Goal: Transaction & Acquisition: Purchase product/service

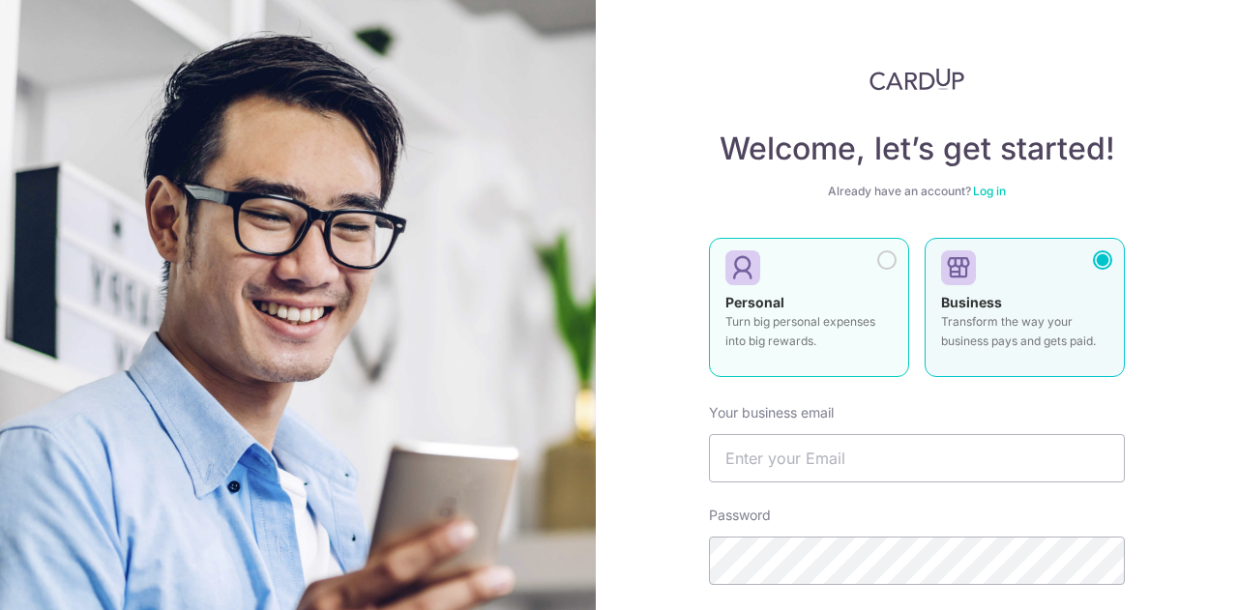
click at [764, 301] on strong "Personal" at bounding box center [754, 302] width 59 height 16
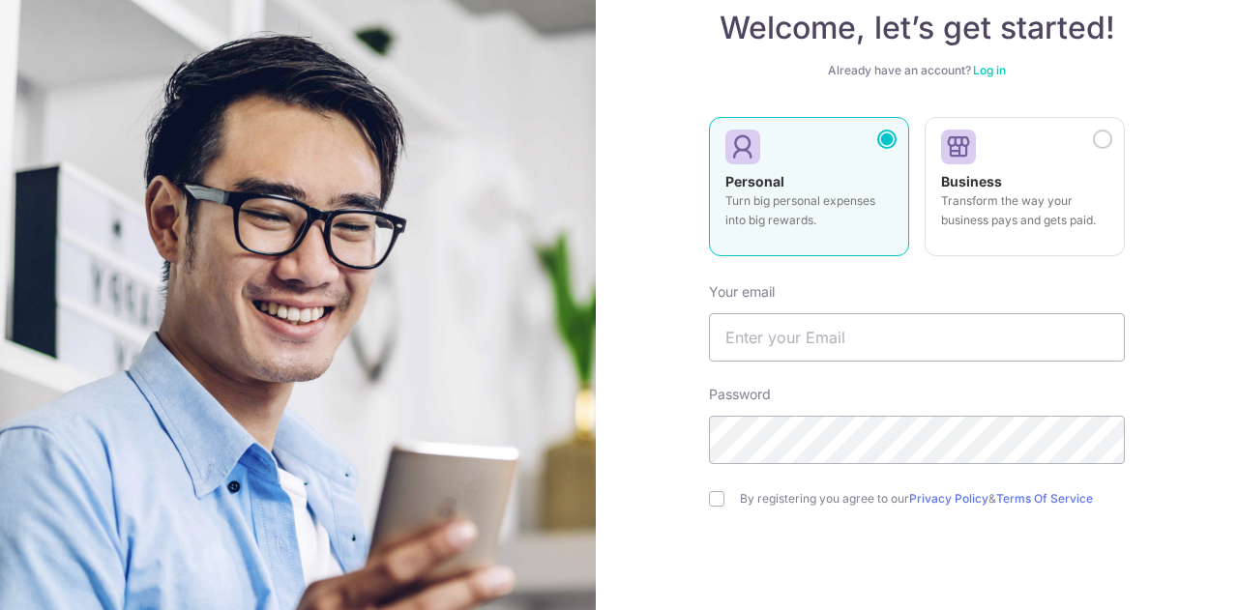
scroll to position [193, 0]
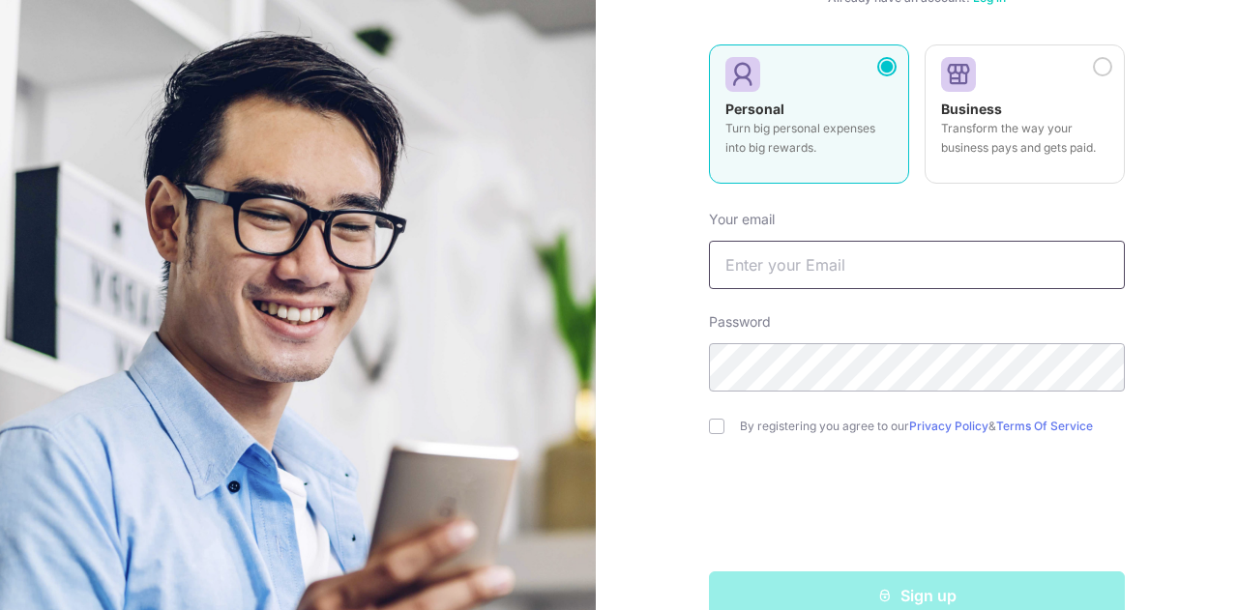
click at [805, 246] on input "text" at bounding box center [917, 265] width 416 height 48
type input "[PERSON_NAME][EMAIL_ADDRESS][DOMAIN_NAME]"
click at [703, 424] on div "Welcome, let’s get started! Already have an account? Log in Personal Turn big p…" at bounding box center [917, 305] width 642 height 610
click at [713, 428] on input "checkbox" at bounding box center [716, 426] width 15 height 15
checkbox input "true"
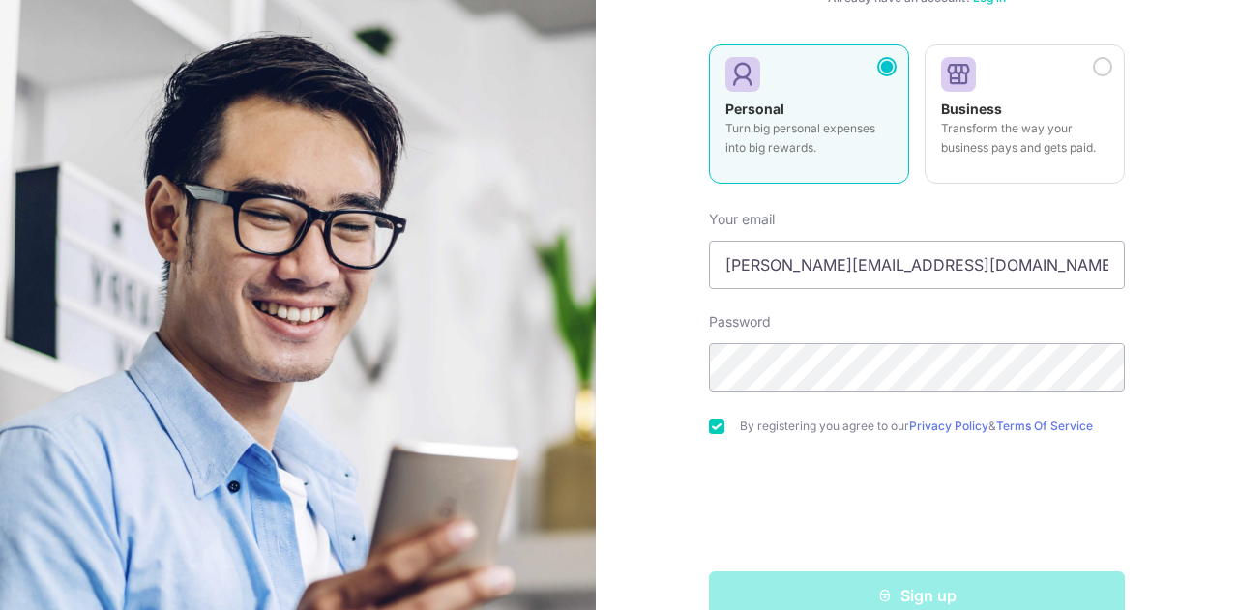
scroll to position [234, 0]
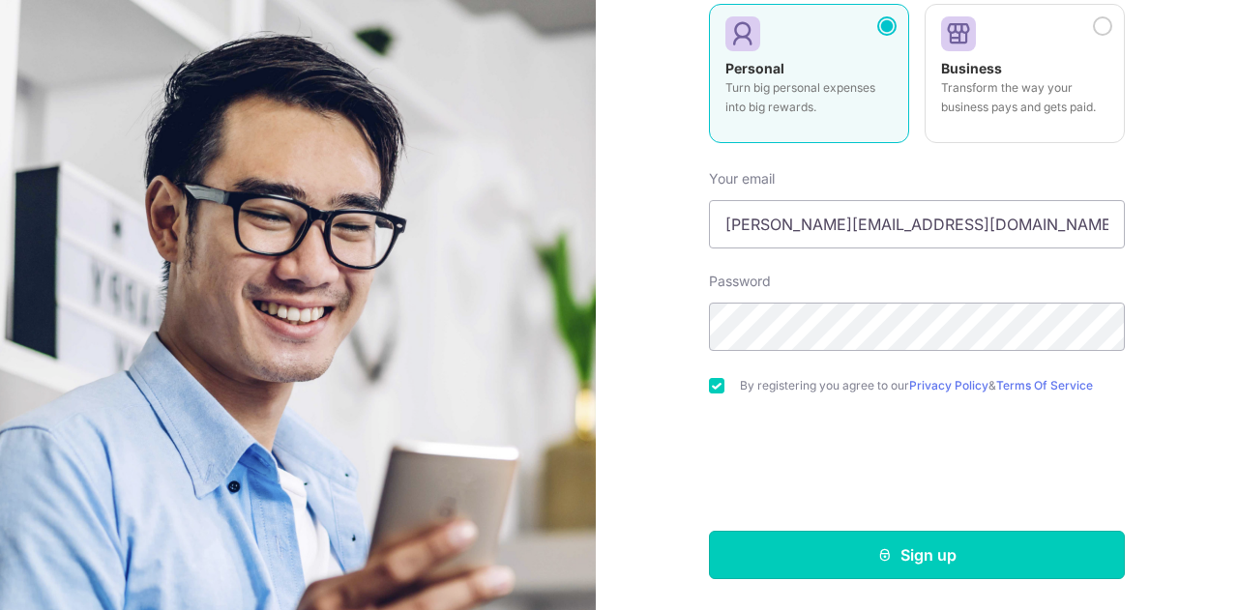
click at [855, 565] on button "Sign up" at bounding box center [917, 555] width 416 height 48
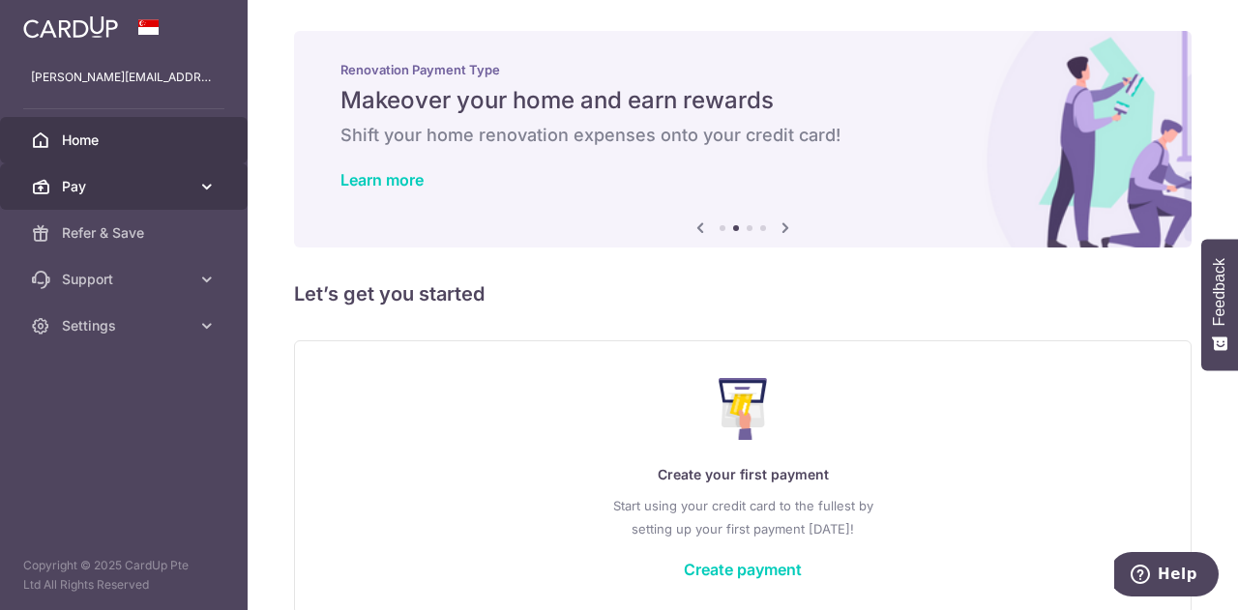
click at [211, 185] on icon at bounding box center [206, 186] width 19 height 19
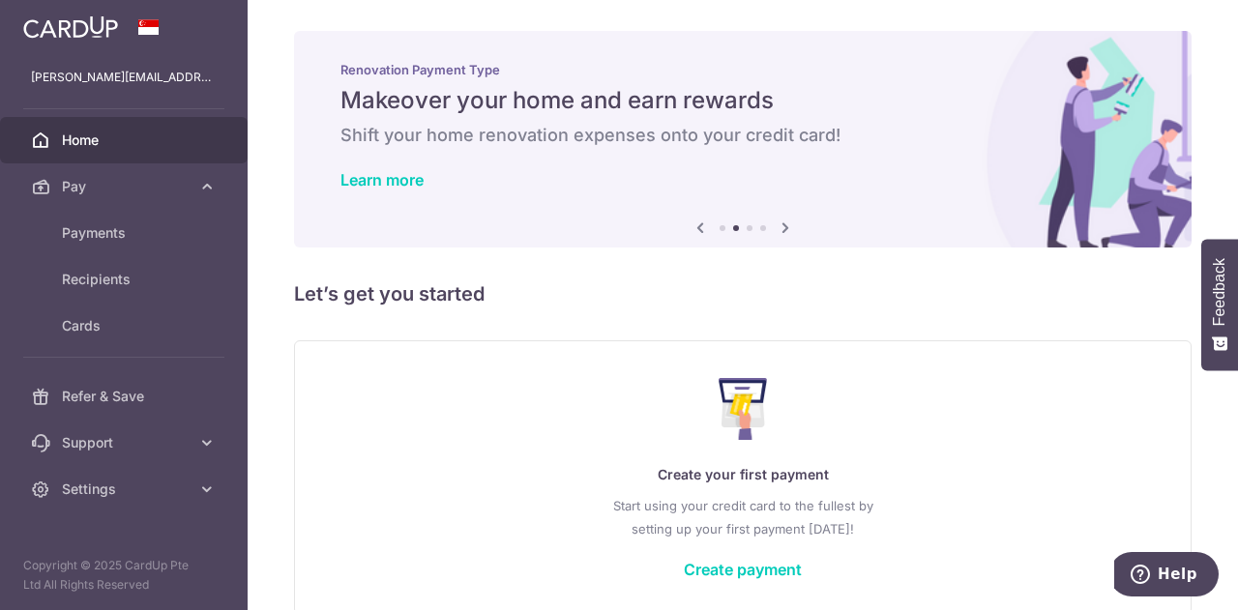
scroll to position [96, 0]
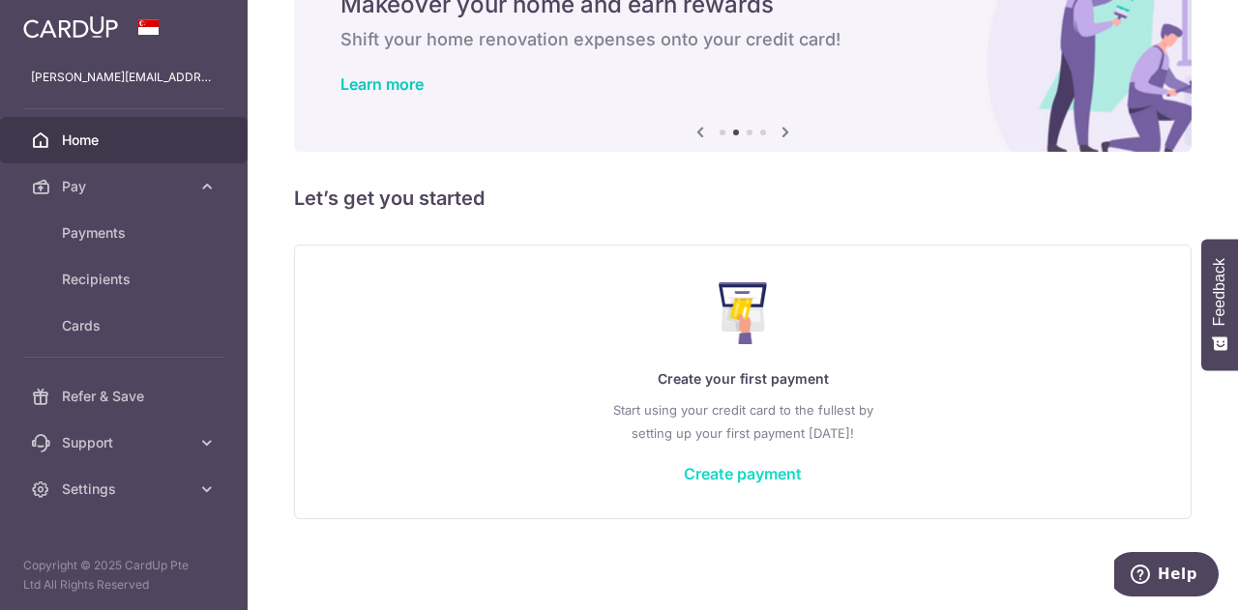
click at [717, 477] on link "Create payment" at bounding box center [743, 473] width 118 height 19
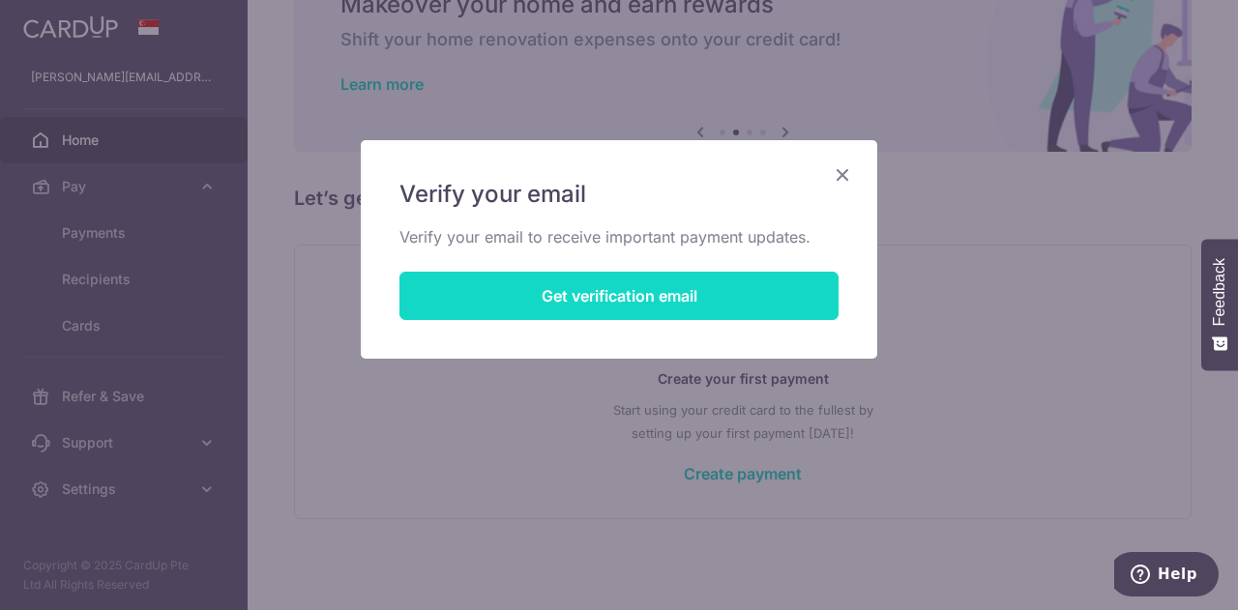
click at [664, 292] on button "Get verification email" at bounding box center [618, 296] width 439 height 48
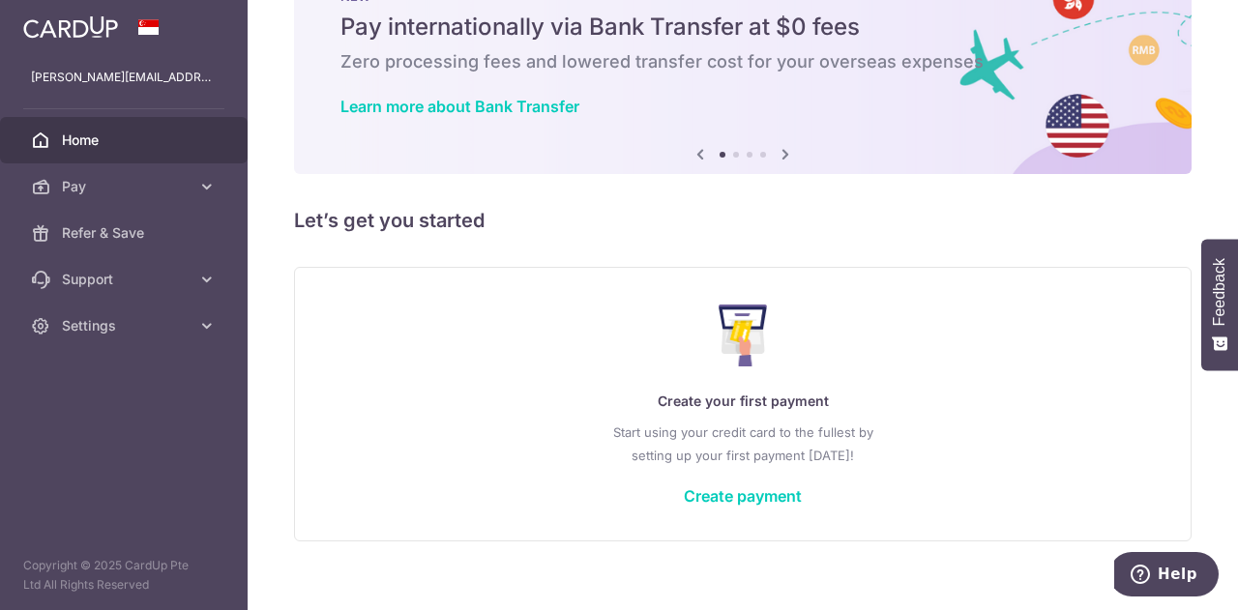
scroll to position [96, 0]
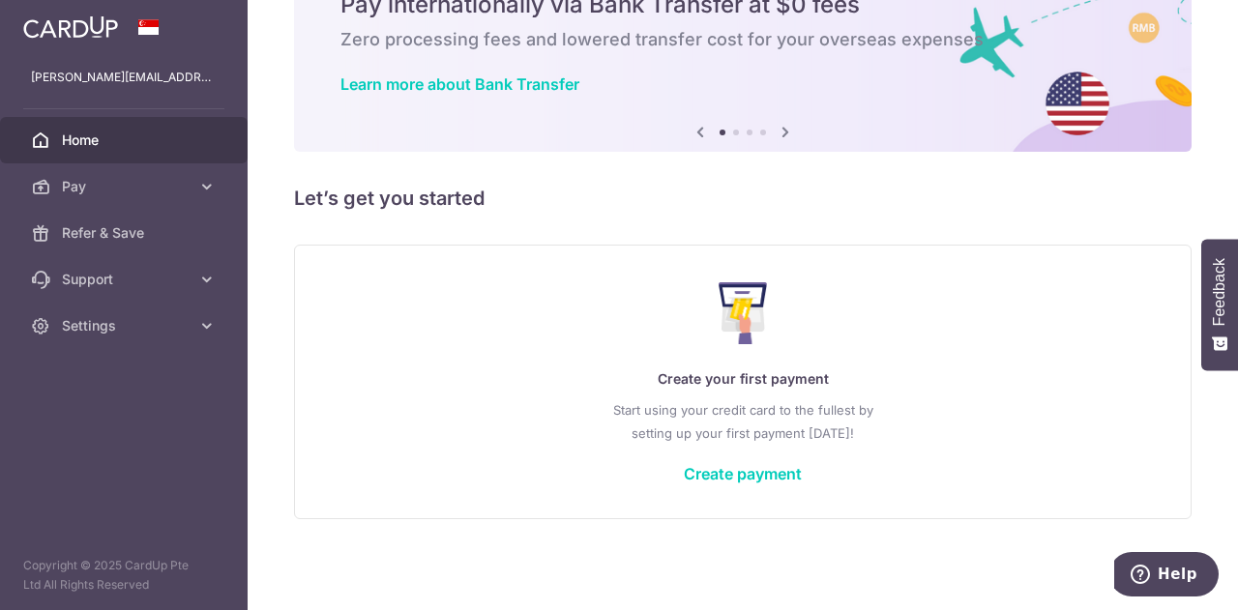
click at [725, 493] on div "Create your first payment Start using your credit card to the fullest by settin…" at bounding box center [742, 381] width 849 height 229
click at [715, 473] on link "Create payment" at bounding box center [743, 473] width 118 height 19
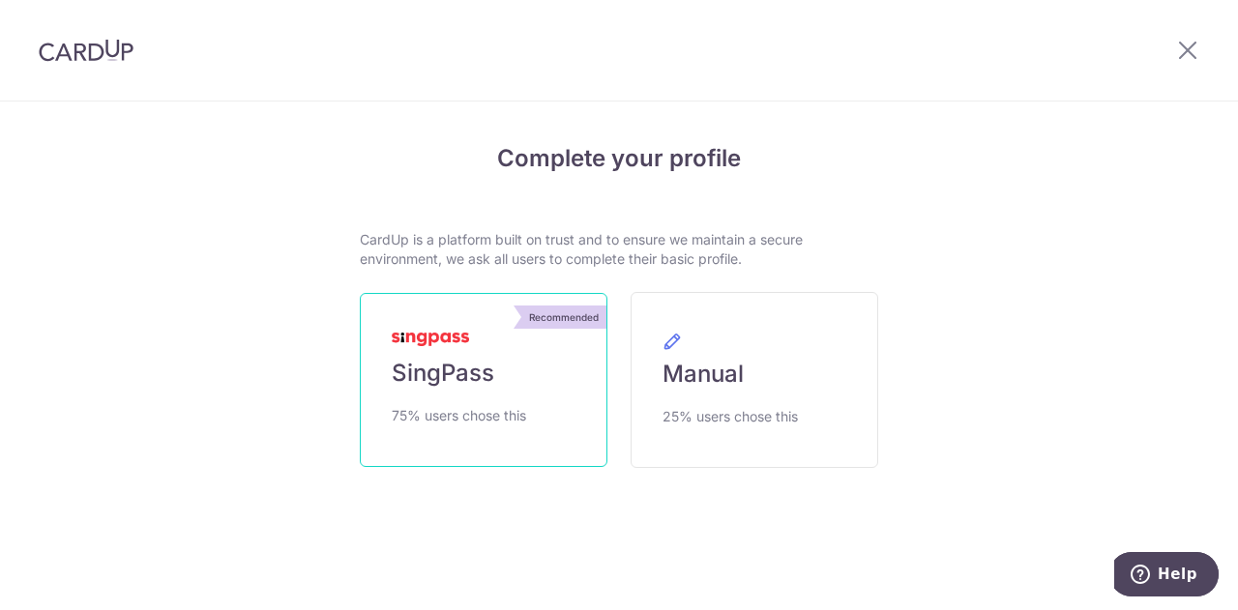
click at [511, 411] on span "75% users chose this" at bounding box center [459, 415] width 134 height 23
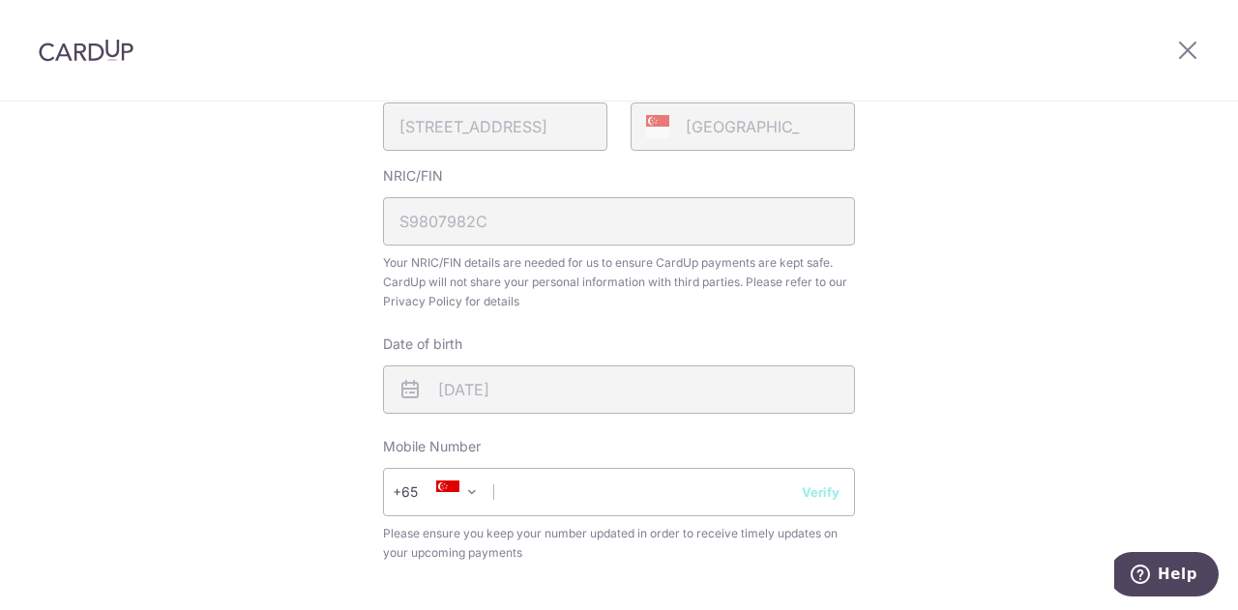
scroll to position [677, 0]
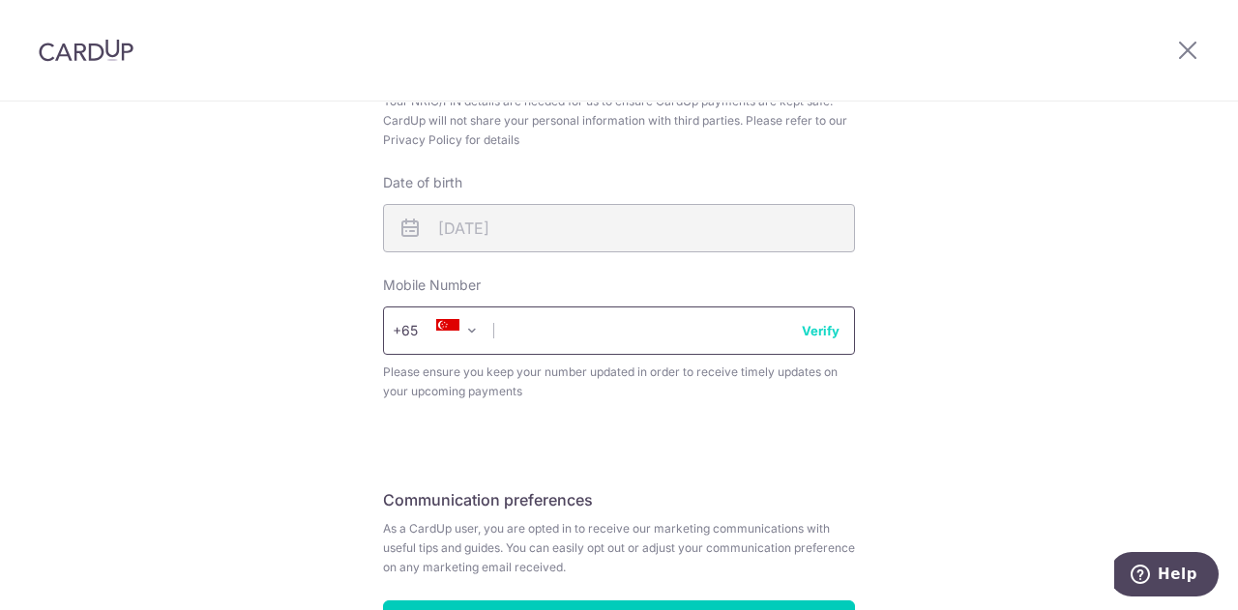
click at [573, 320] on input "text" at bounding box center [619, 331] width 472 height 48
type input "92338498"
click at [171, 347] on div "Review your details Your Details Please provide your full name as per your NRIC…" at bounding box center [619, 90] width 1238 height 1330
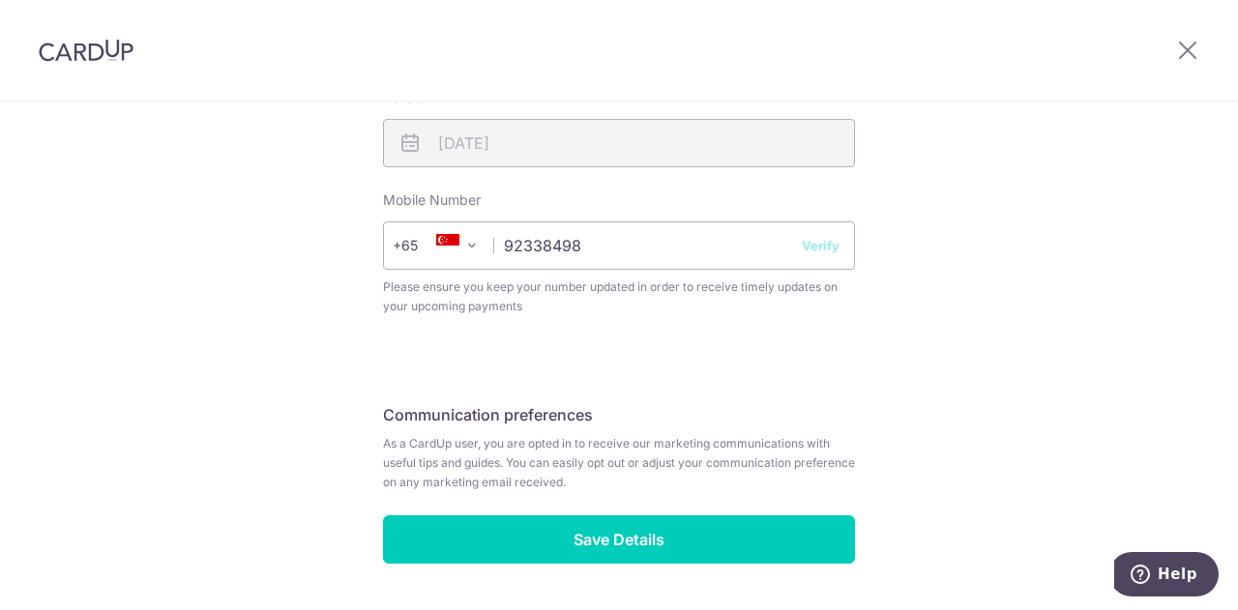
scroll to position [822, 0]
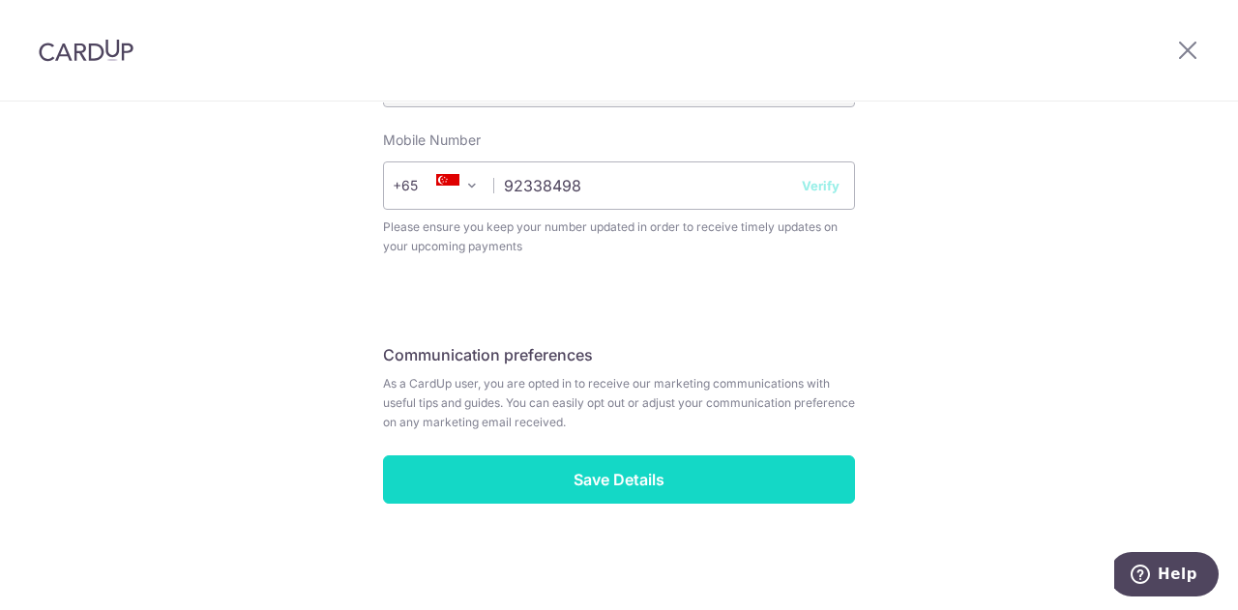
click at [537, 478] on input "Save Details" at bounding box center [619, 480] width 472 height 48
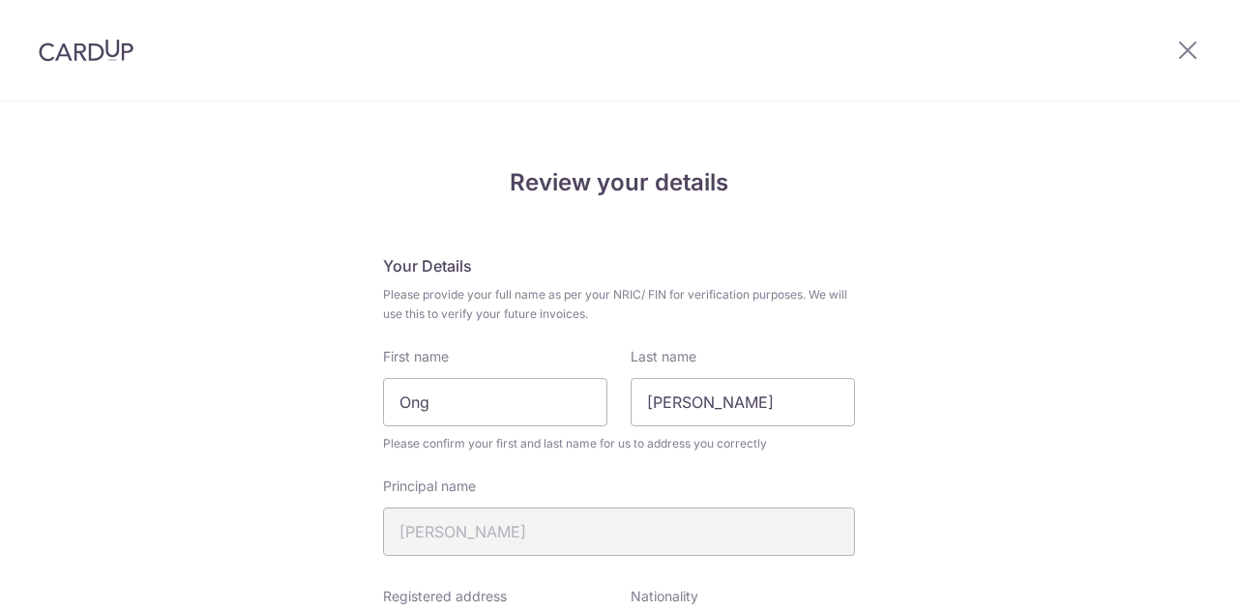
scroll to position [849, 0]
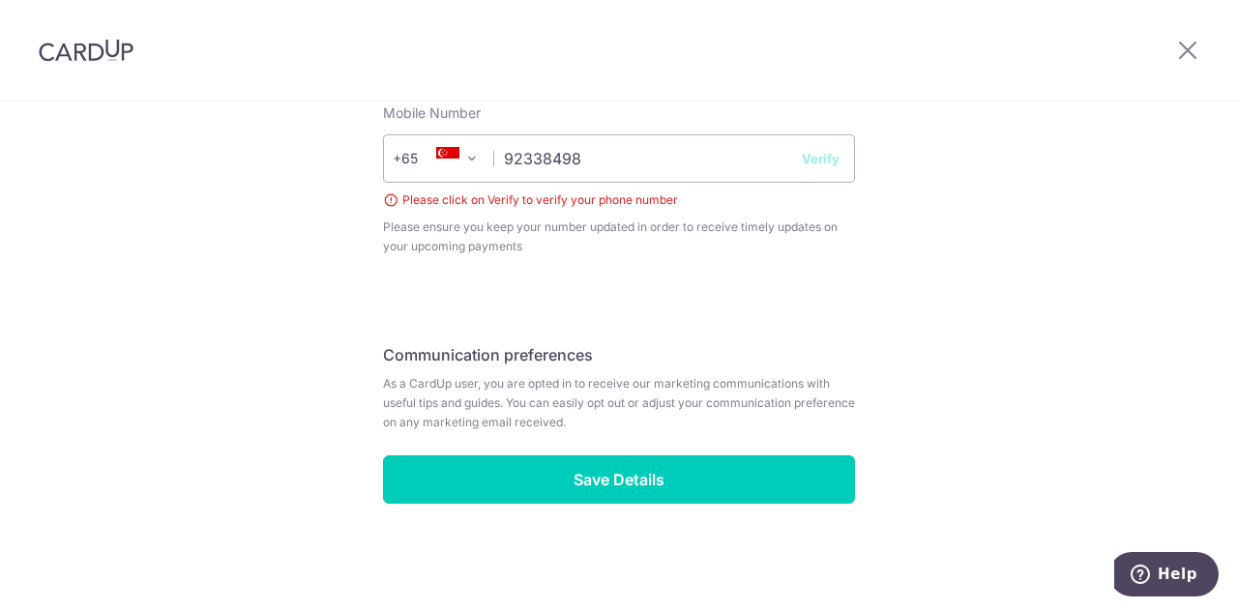
click at [822, 161] on button "Verify" at bounding box center [821, 158] width 38 height 19
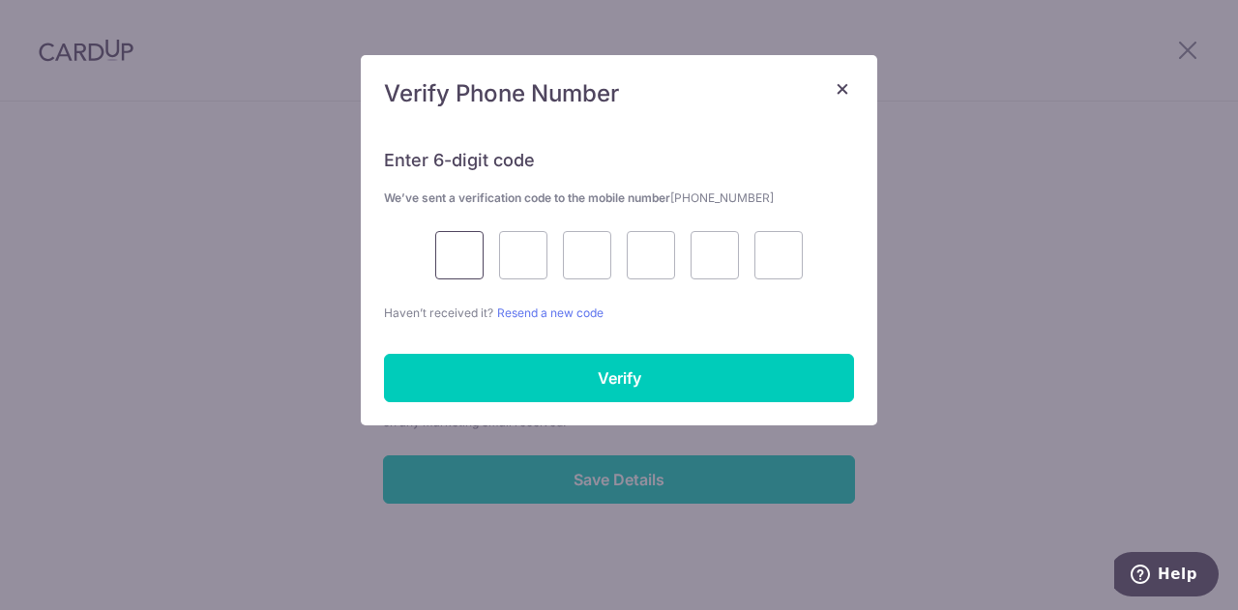
click at [439, 260] on input "text" at bounding box center [459, 255] width 48 height 48
type input "8"
type input "3"
type input "2"
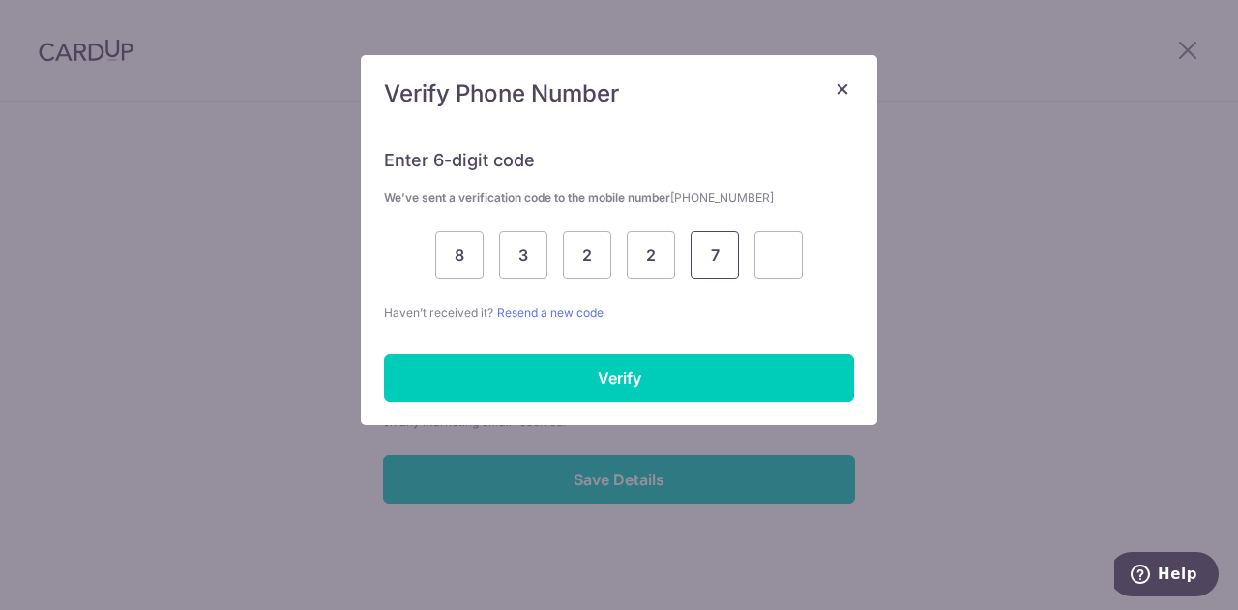
type input "7"
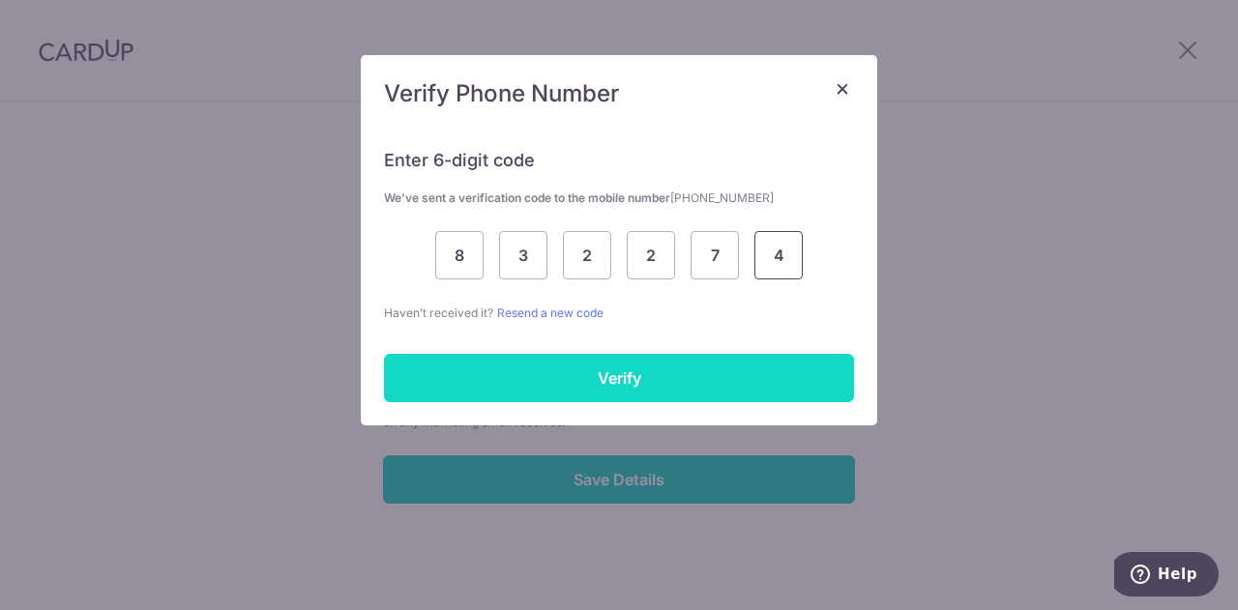
type input "4"
click at [584, 394] on input "Verify" at bounding box center [619, 378] width 470 height 48
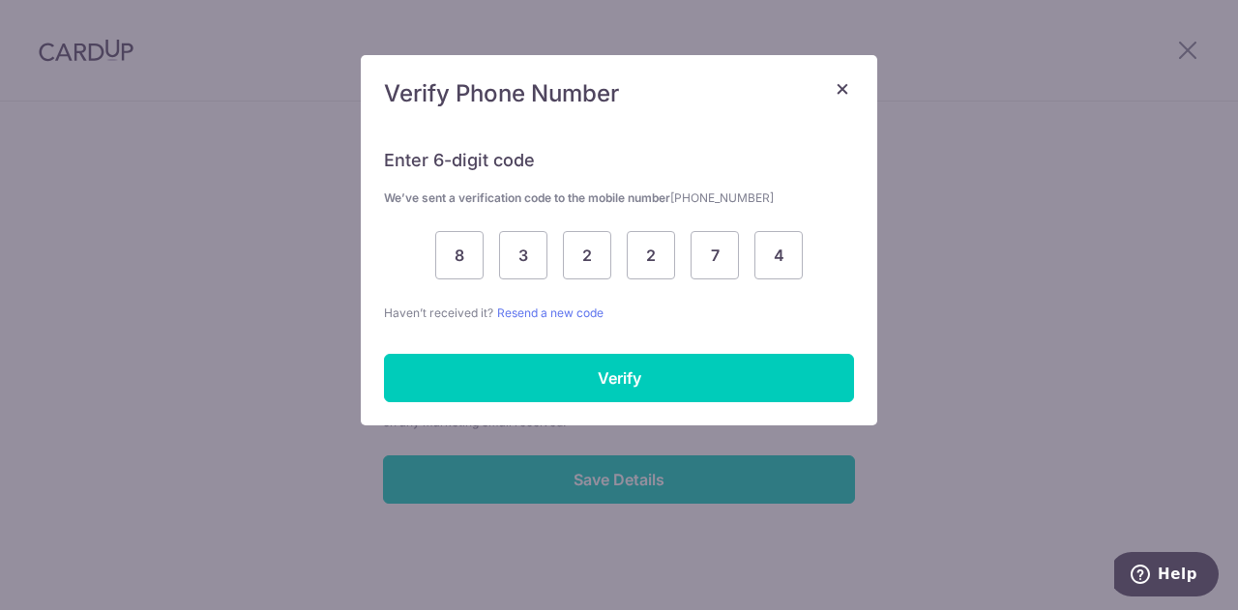
scroll to position [822, 0]
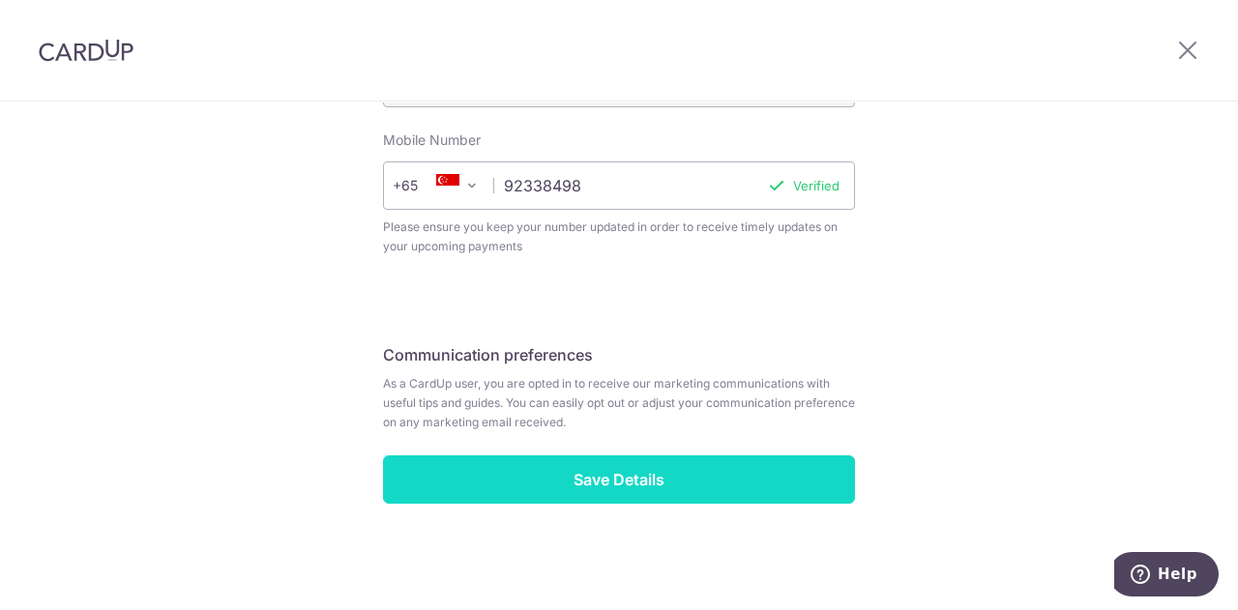
click at [679, 462] on input "Save Details" at bounding box center [619, 480] width 472 height 48
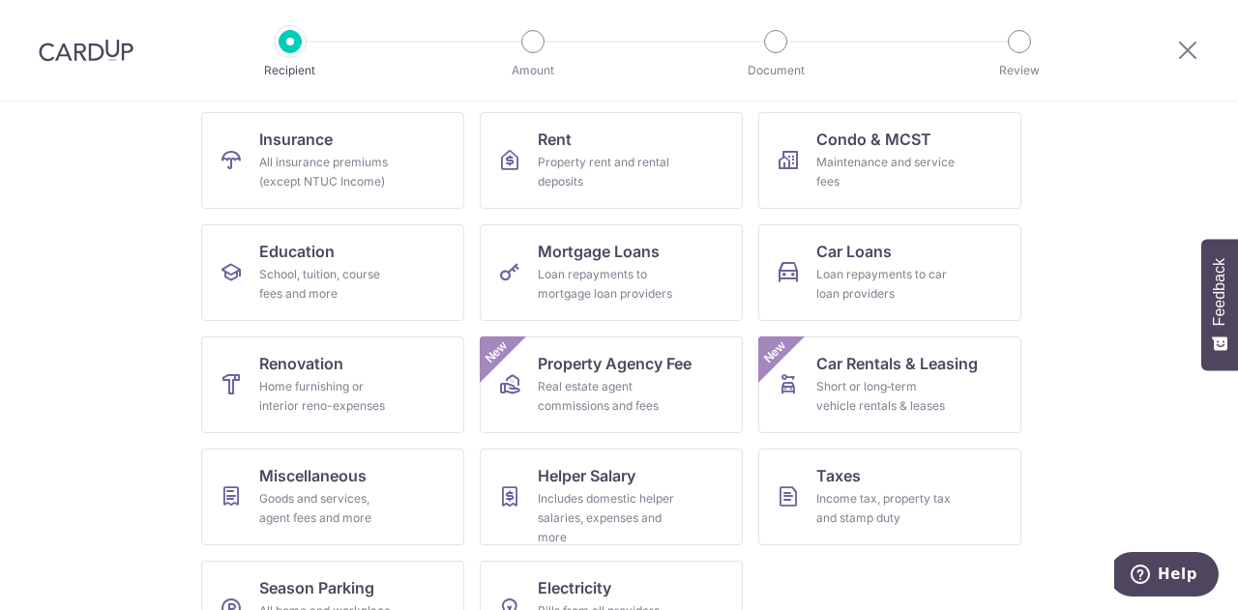
scroll to position [193, 0]
click at [882, 137] on span "Condo & MCST" at bounding box center [873, 138] width 115 height 23
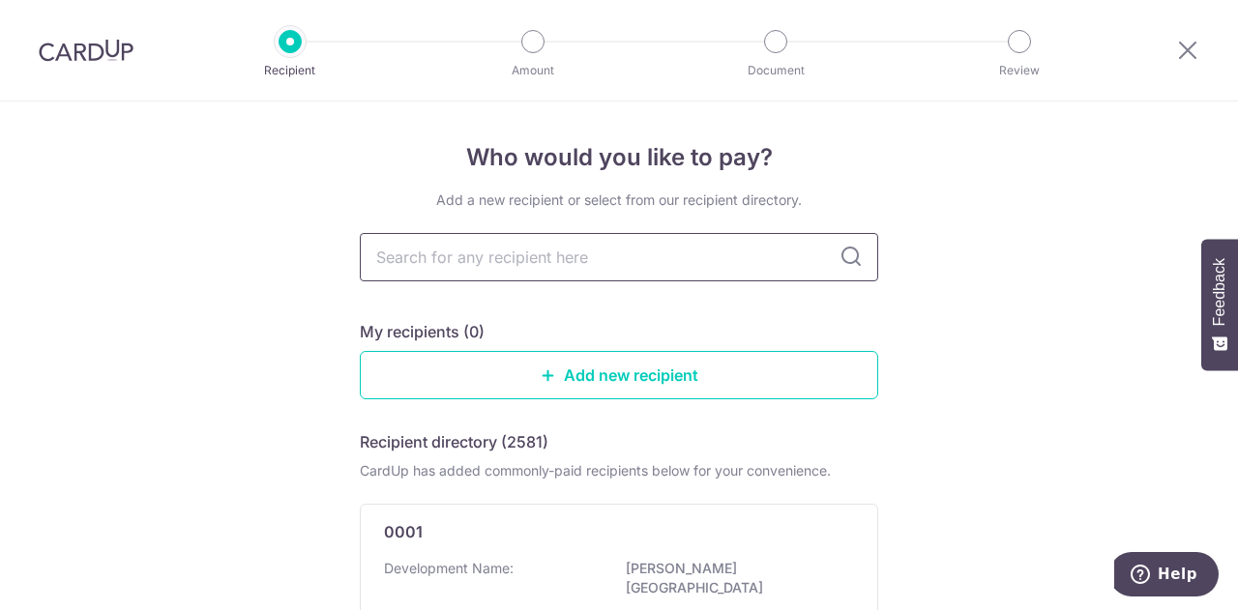
click at [605, 261] on input "text" at bounding box center [619, 257] width 518 height 48
drag, startPoint x: 865, startPoint y: 270, endPoint x: 854, endPoint y: 262, distance: 13.2
click at [865, 270] on input "text" at bounding box center [619, 257] width 518 height 48
click at [846, 257] on icon at bounding box center [851, 257] width 23 height 23
click at [821, 243] on input "text" at bounding box center [619, 257] width 518 height 48
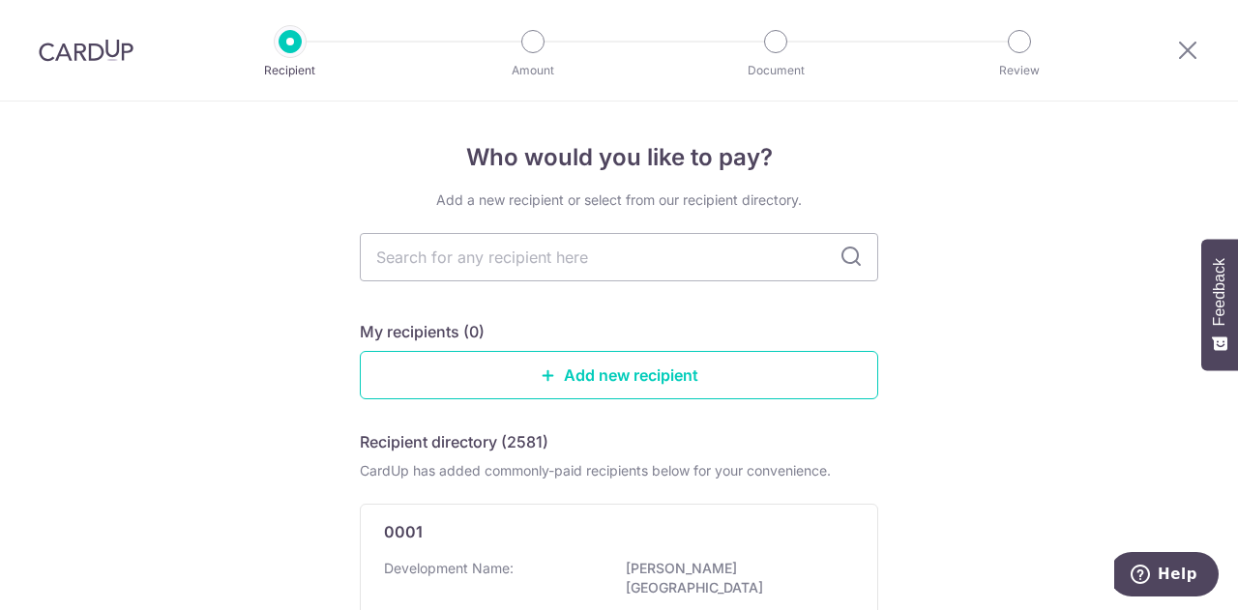
click at [843, 263] on icon at bounding box center [851, 257] width 23 height 23
click at [722, 265] on input "text" at bounding box center [619, 257] width 518 height 48
type input "coco palms"
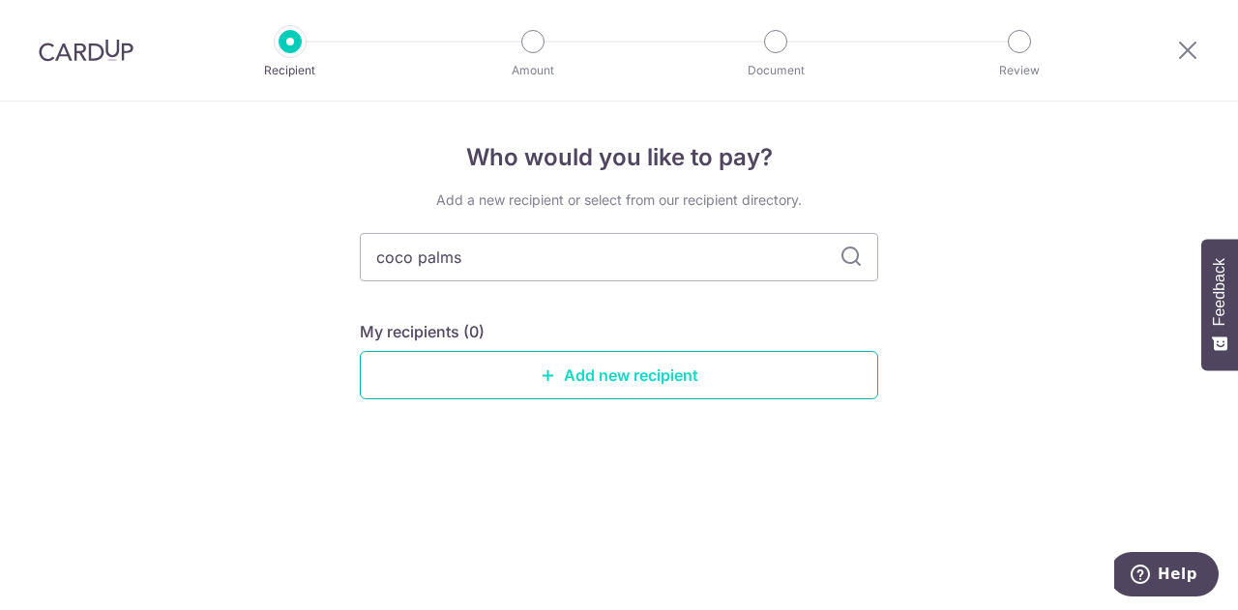
click at [740, 370] on link "Add new recipient" at bounding box center [619, 375] width 518 height 48
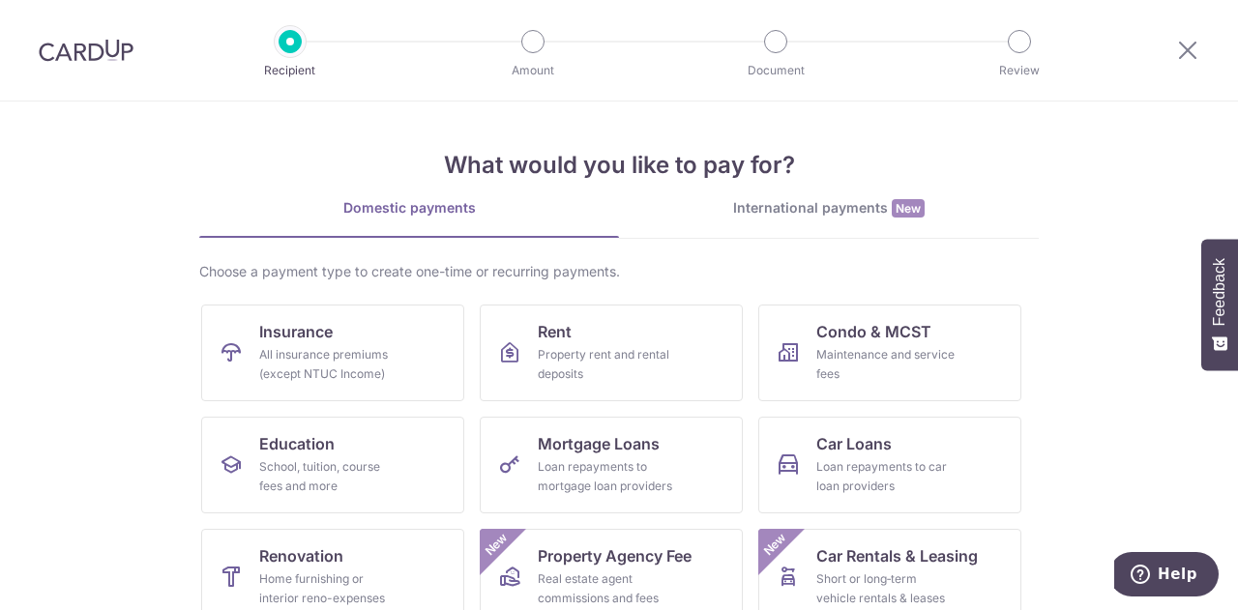
scroll to position [255, 0]
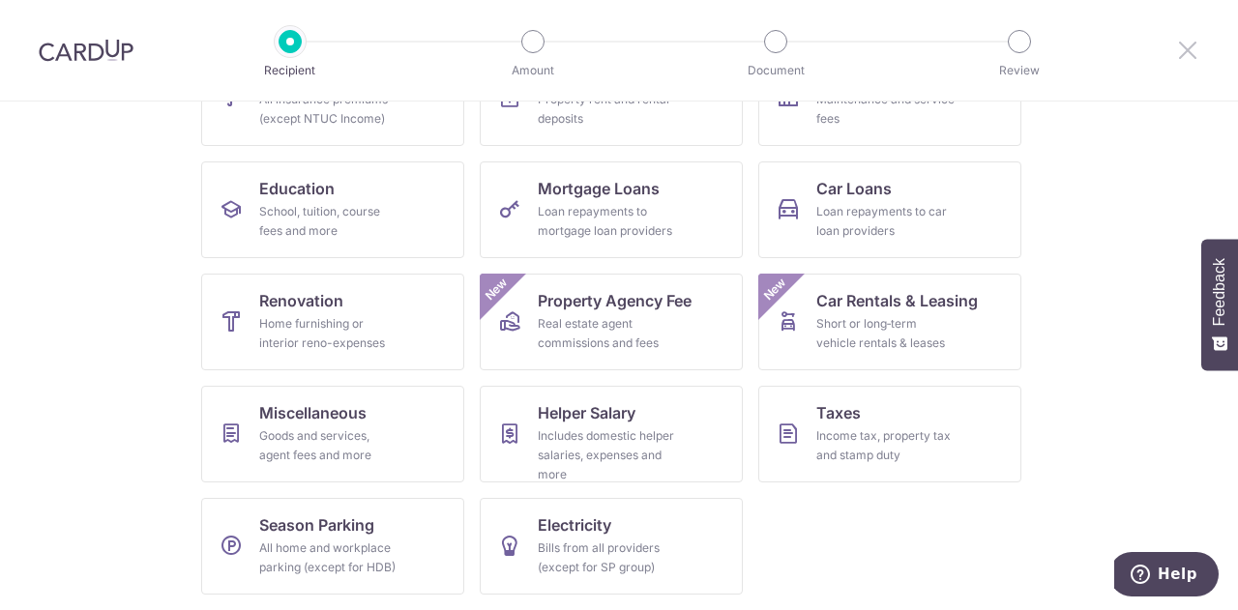
click at [1184, 63] on div at bounding box center [1188, 50] width 101 height 101
click at [1184, 53] on icon at bounding box center [1187, 50] width 23 height 24
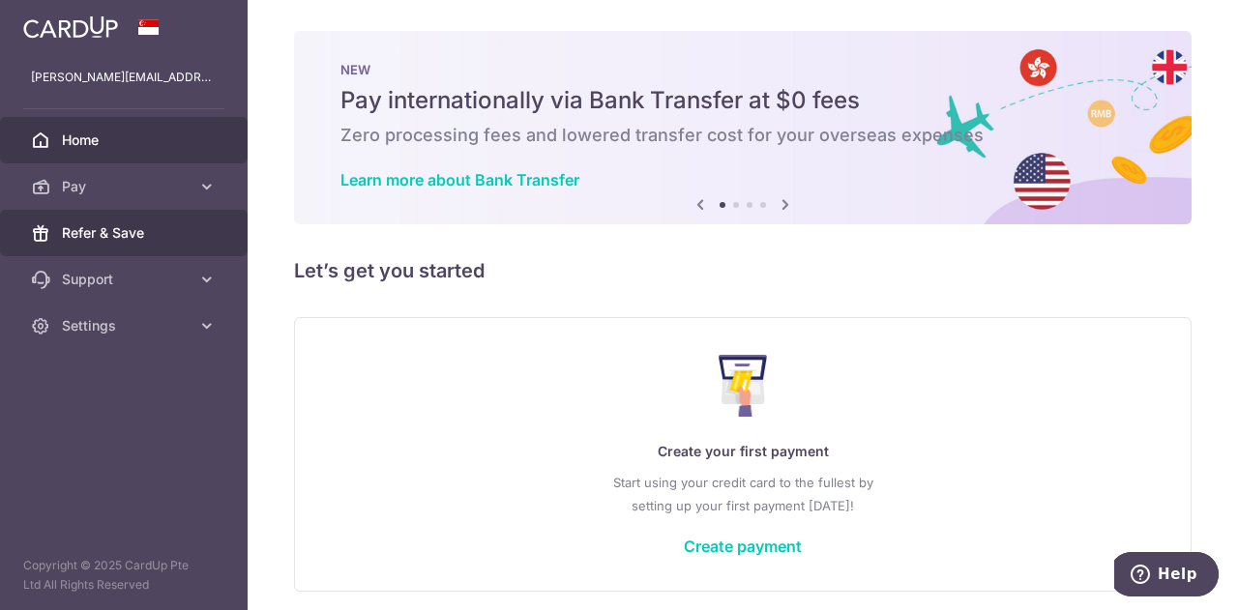
click at [162, 241] on span "Refer & Save" at bounding box center [126, 232] width 128 height 19
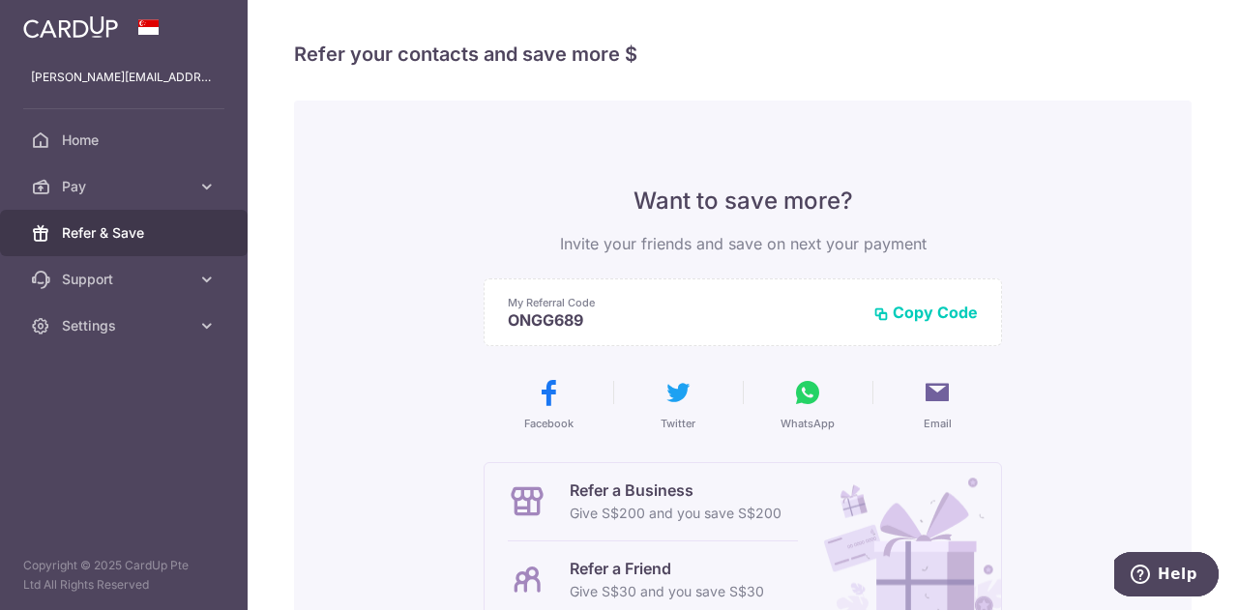
click at [919, 320] on button "Copy Code" at bounding box center [925, 312] width 104 height 19
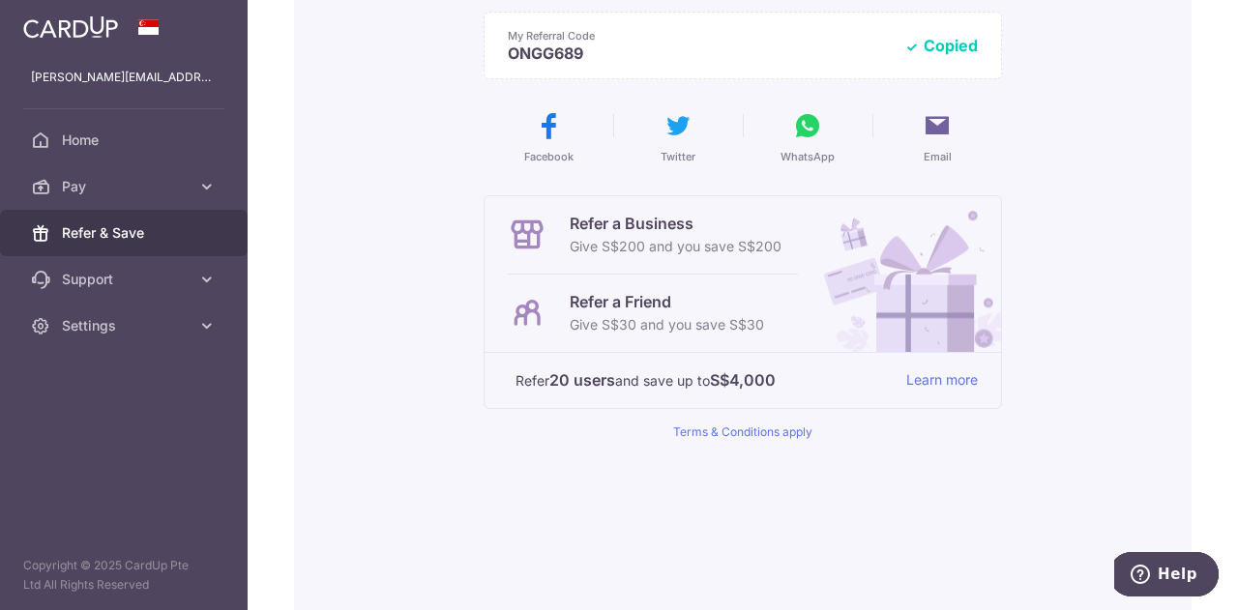
scroll to position [290, 0]
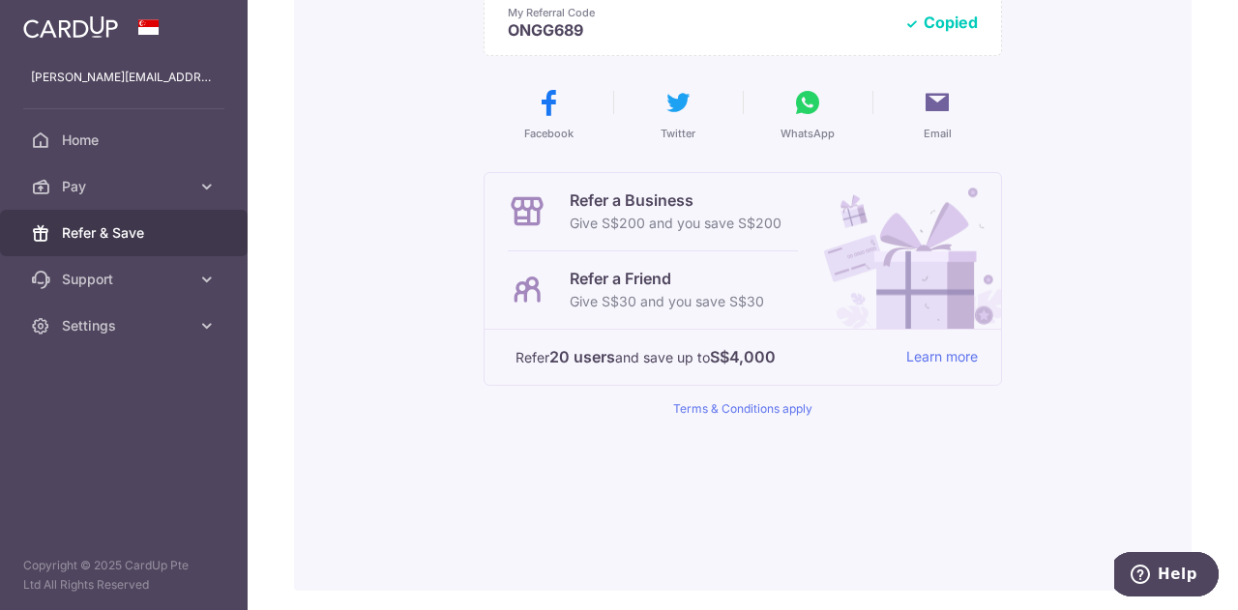
click at [653, 284] on p "Refer a Friend" at bounding box center [667, 278] width 194 height 23
click at [561, 349] on strong "20 users" at bounding box center [582, 356] width 66 height 23
click at [919, 359] on link "Learn more" at bounding box center [942, 357] width 72 height 24
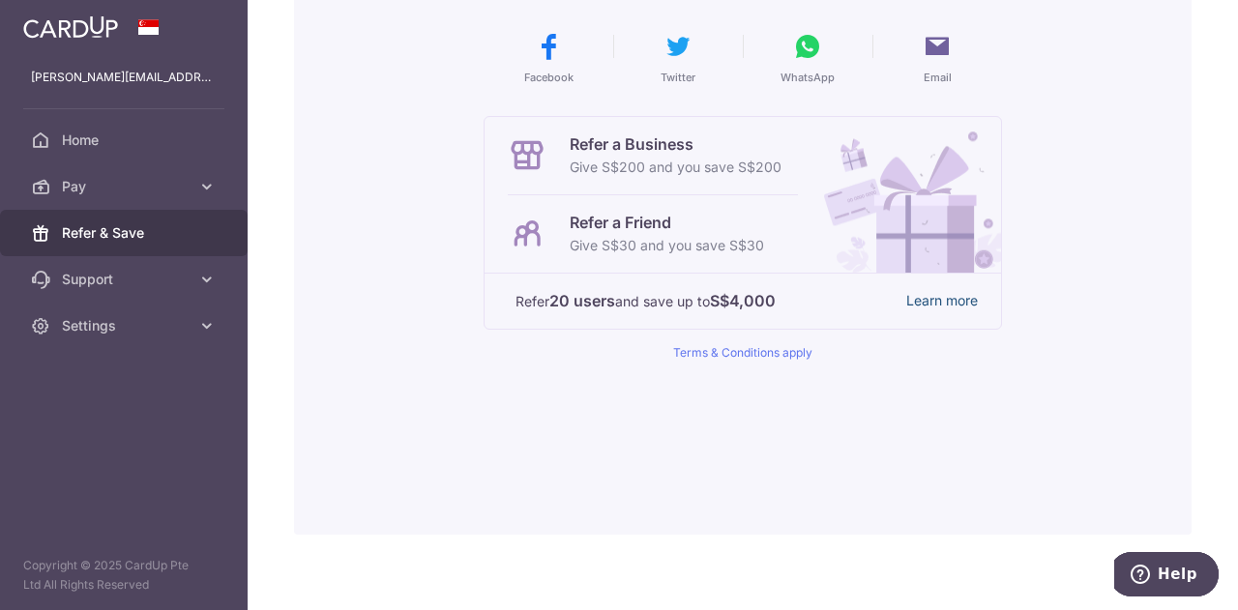
scroll to position [362, 0]
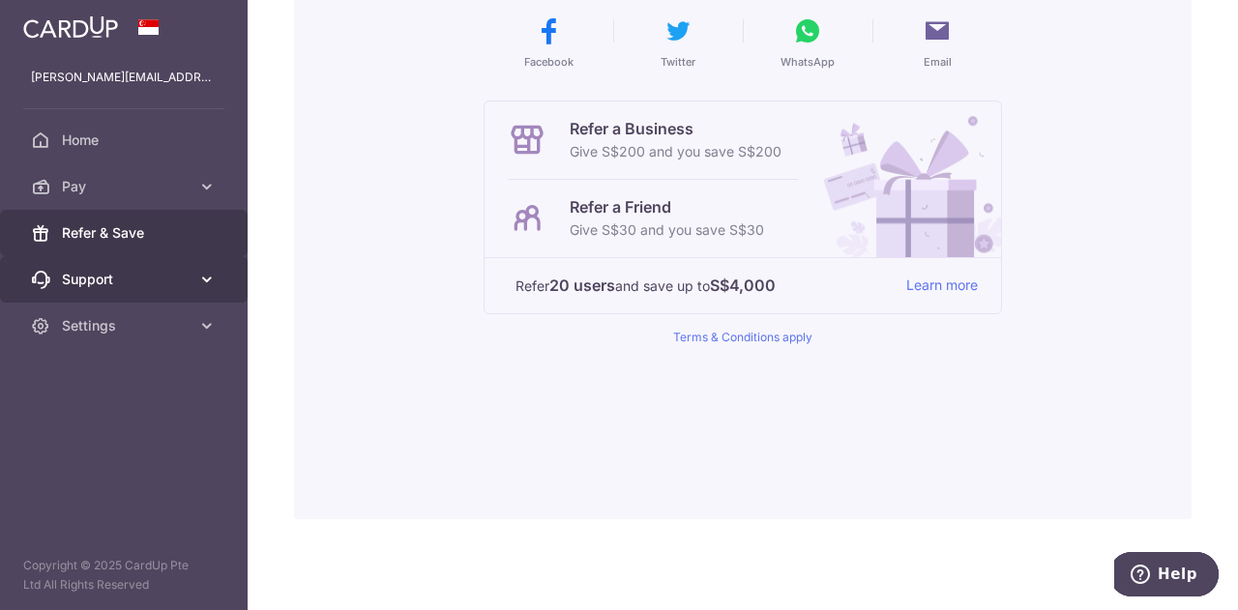
click at [208, 275] on icon at bounding box center [206, 279] width 19 height 19
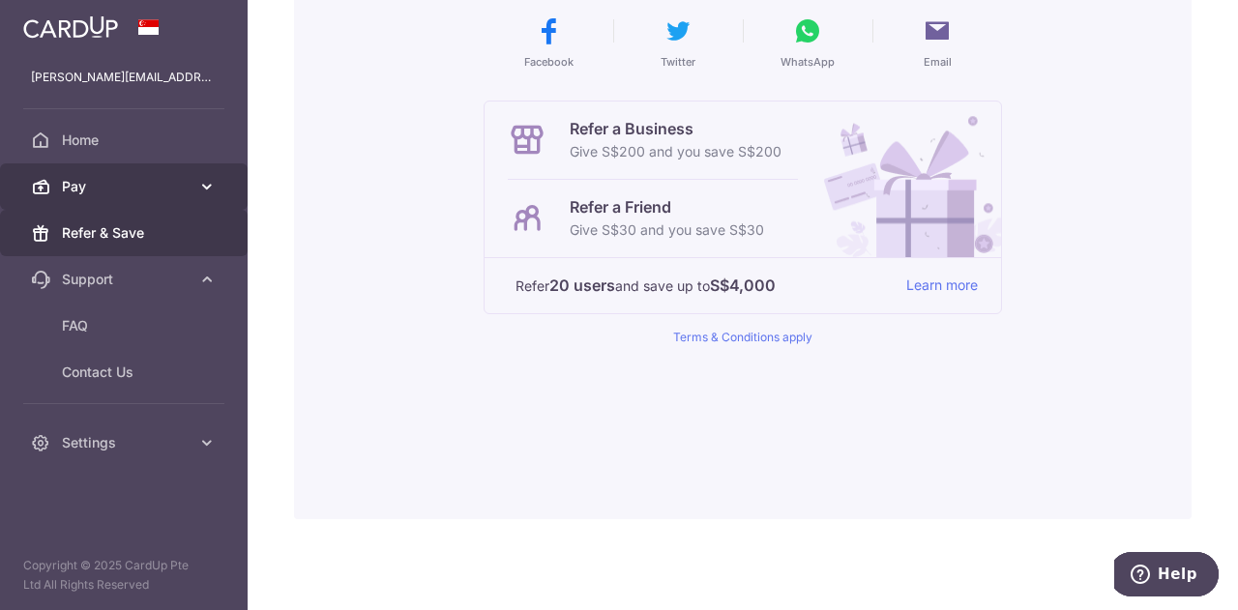
click at [202, 198] on link "Pay" at bounding box center [124, 186] width 248 height 46
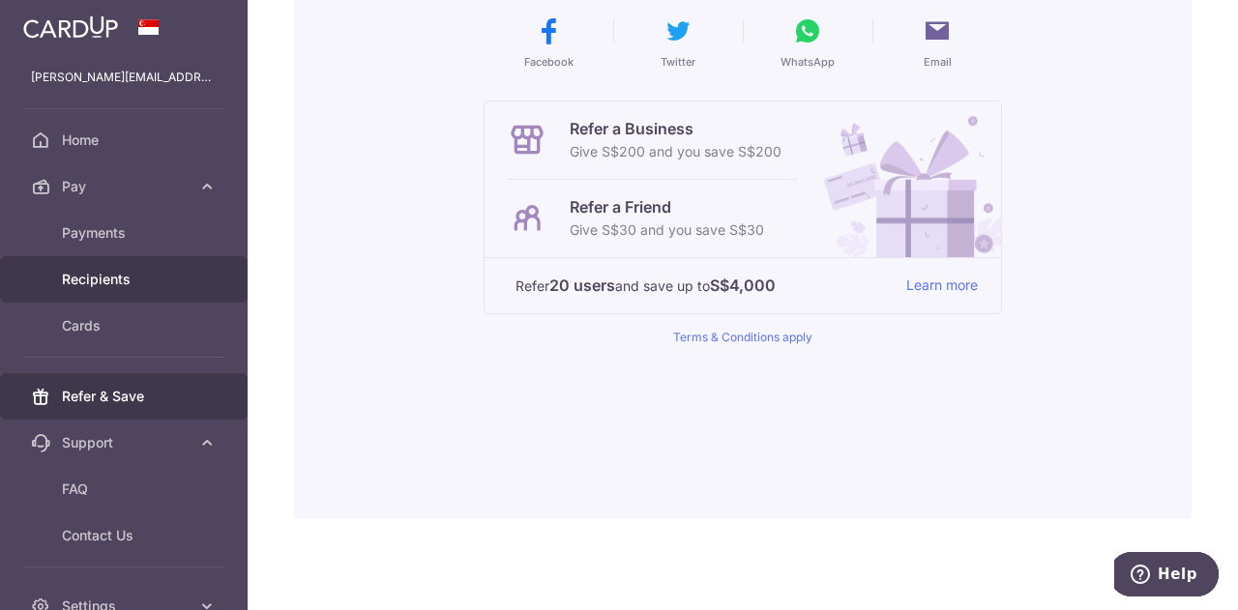
click at [149, 276] on span "Recipients" at bounding box center [126, 279] width 128 height 19
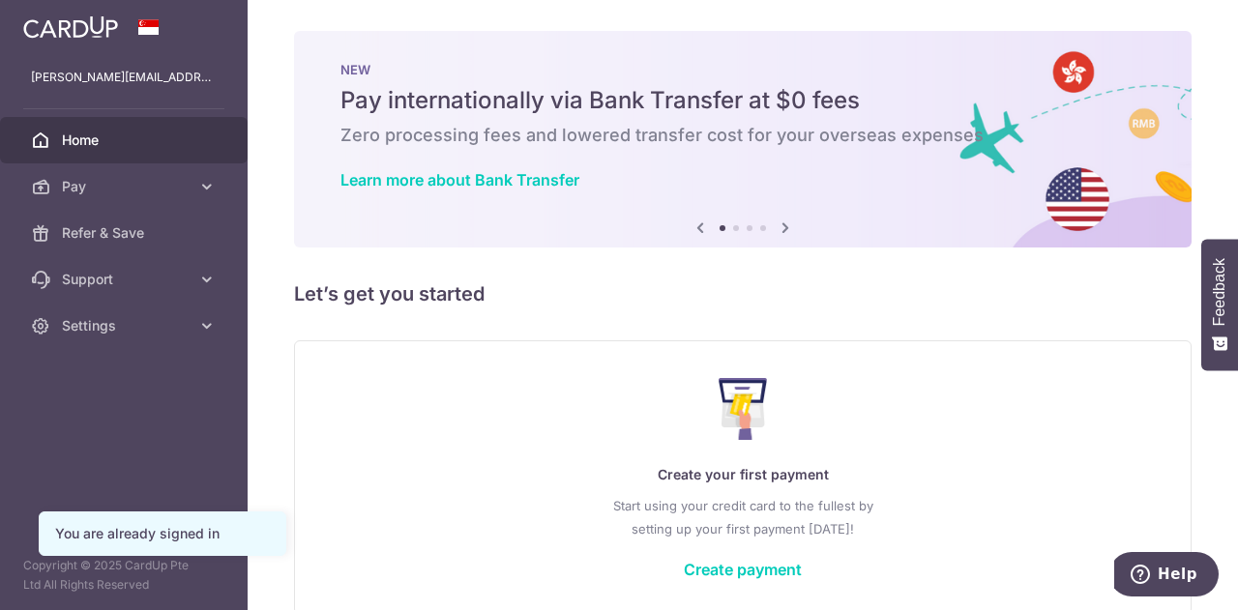
scroll to position [96, 0]
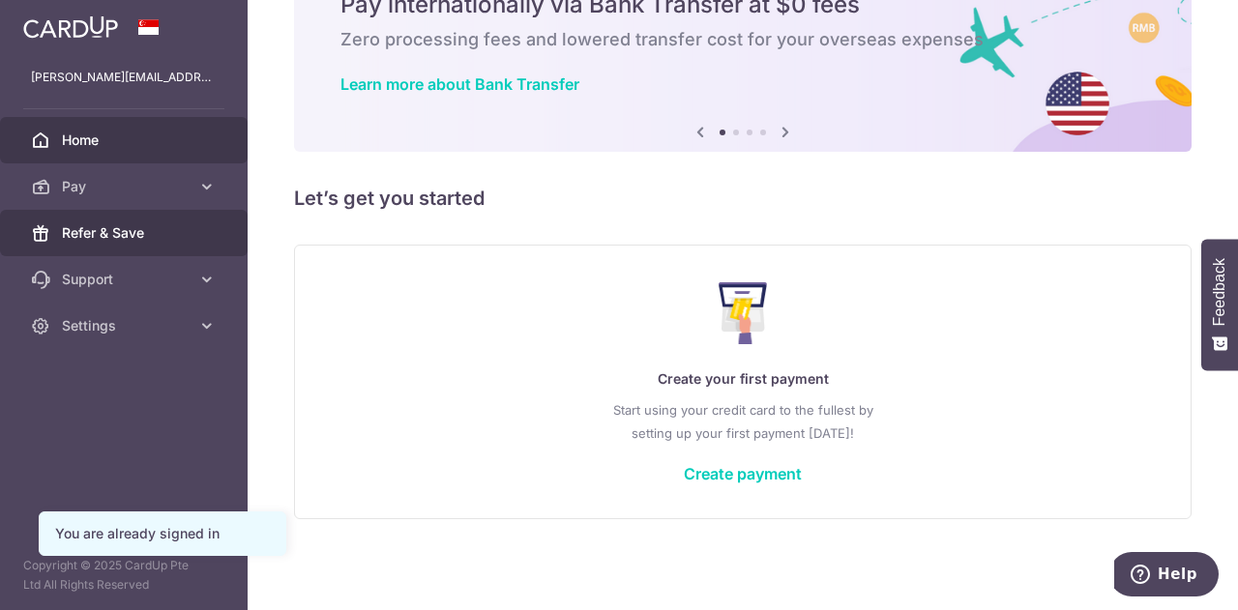
click at [139, 222] on link "Refer & Save" at bounding box center [124, 233] width 248 height 46
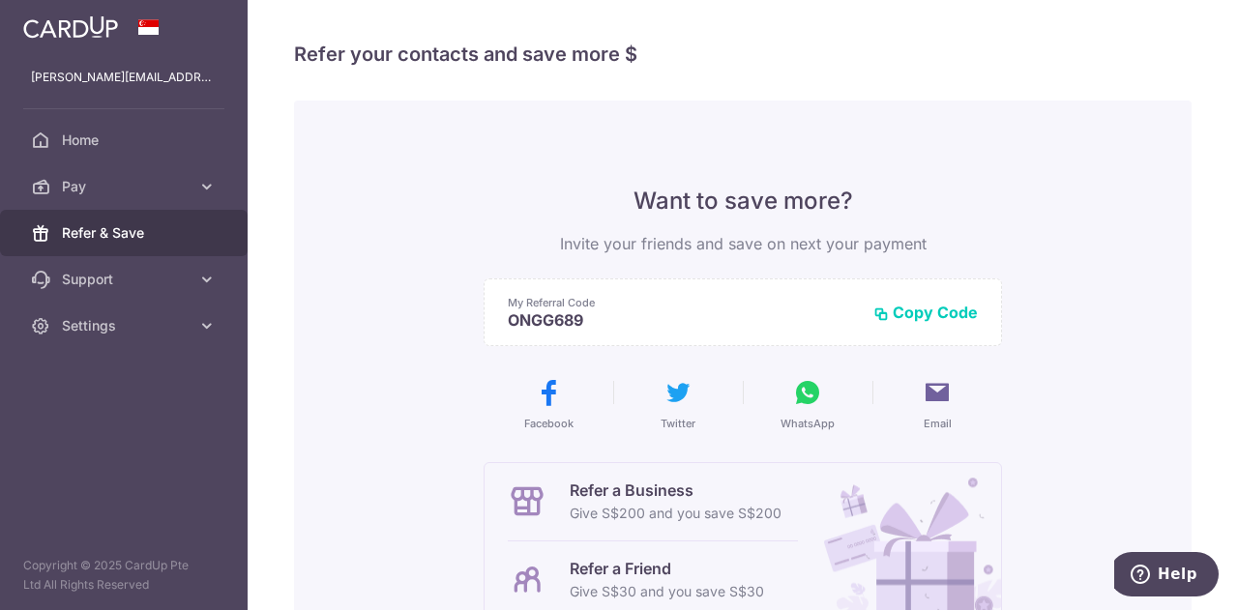
click at [903, 300] on div "My Referral Code ONGG689 Copy Code Copied" at bounding box center [743, 313] width 518 height 68
click at [909, 306] on button "Copy Code" at bounding box center [925, 312] width 104 height 19
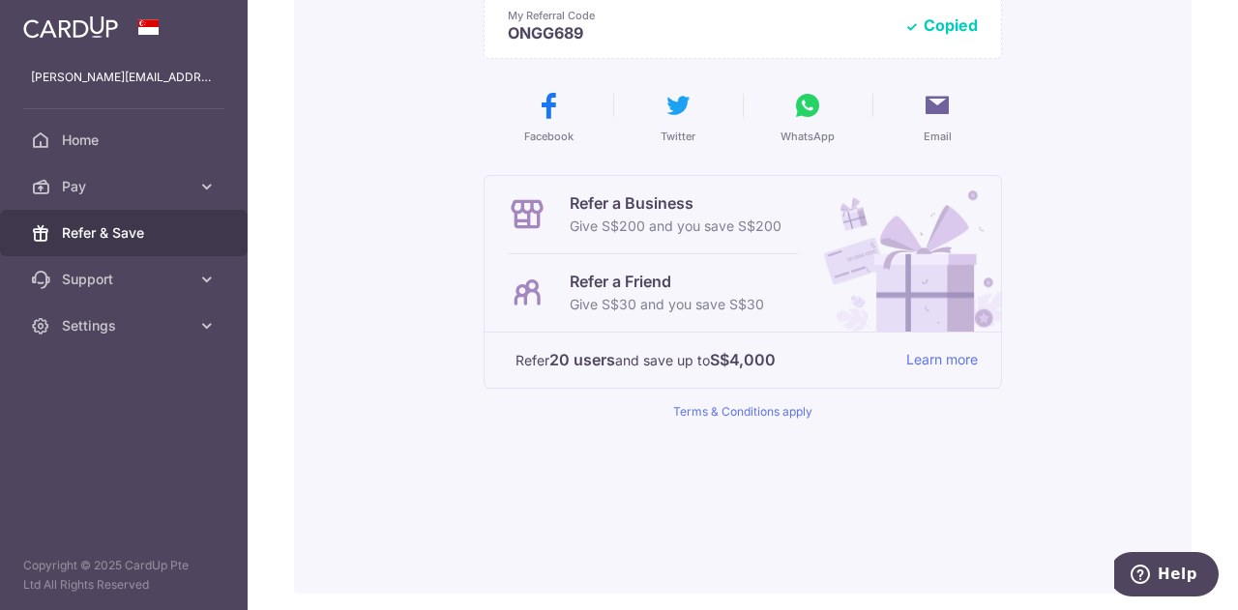
scroll to position [362, 0]
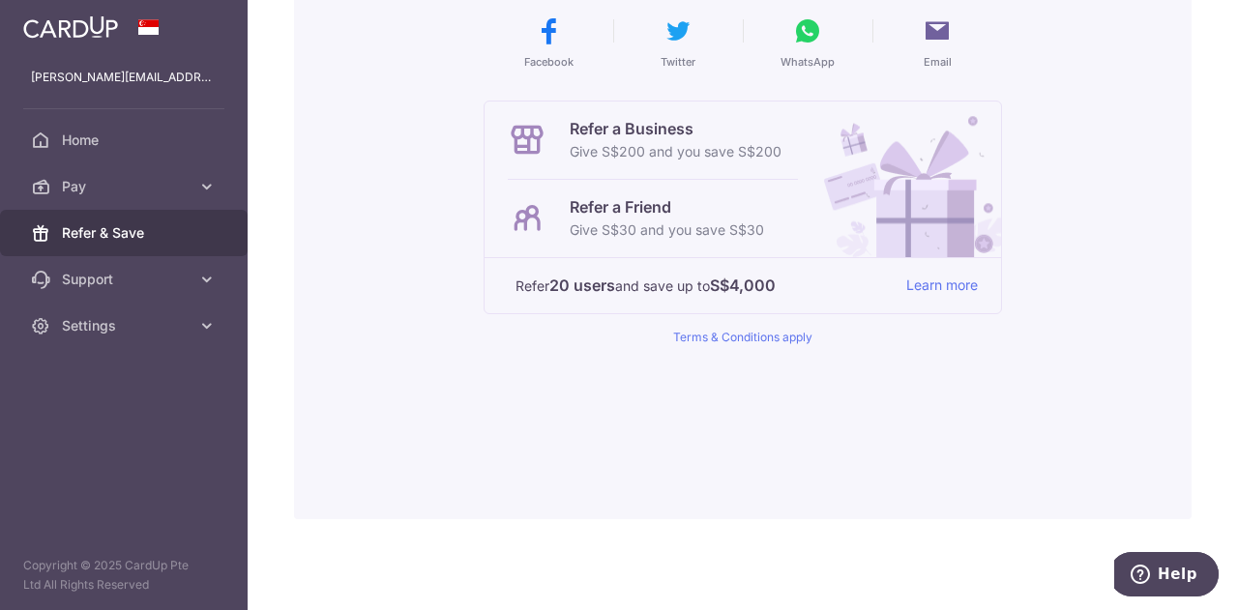
click at [613, 225] on p "Give S$30 and you save S$30" at bounding box center [667, 230] width 194 height 23
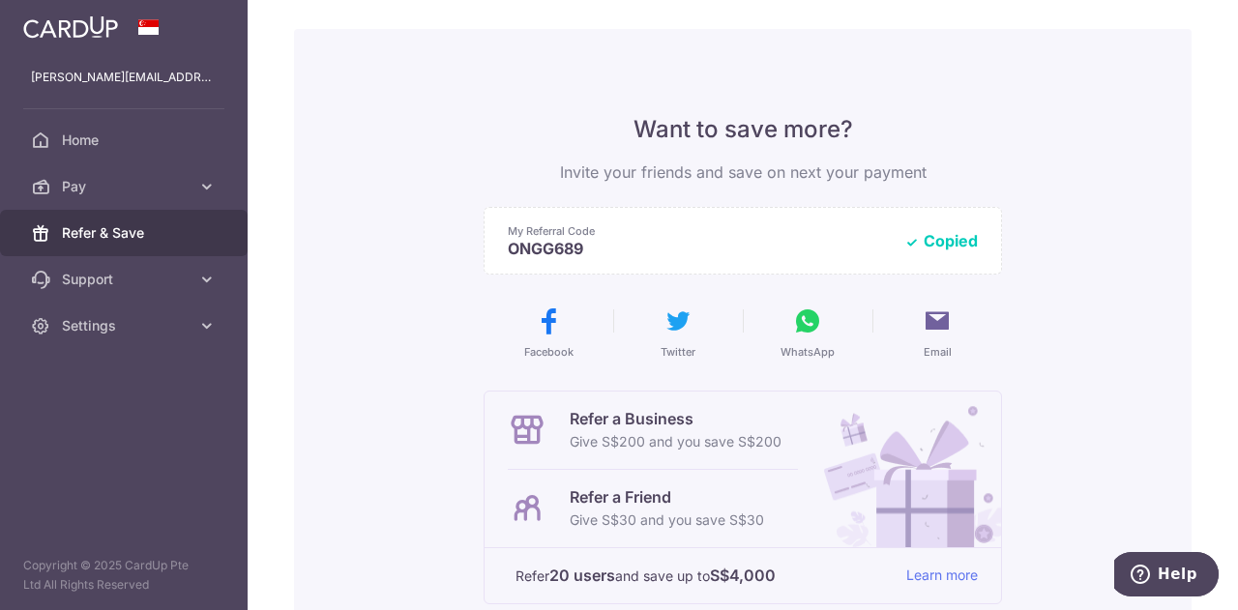
scroll to position [0, 0]
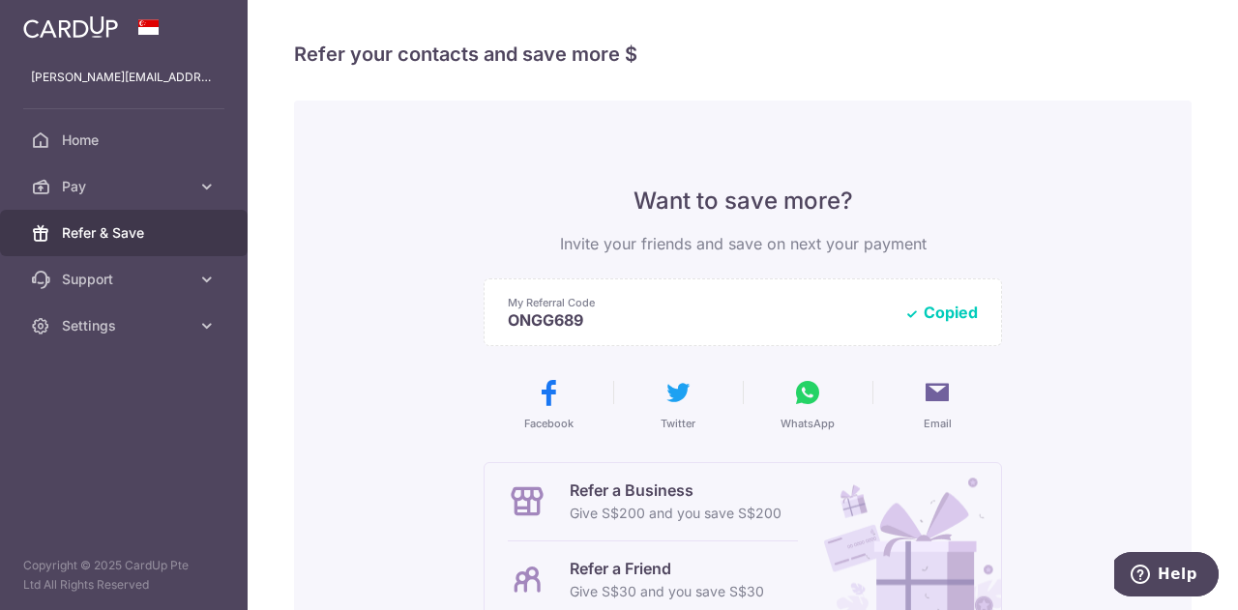
click at [838, 398] on button "WhatsApp" at bounding box center [808, 404] width 114 height 54
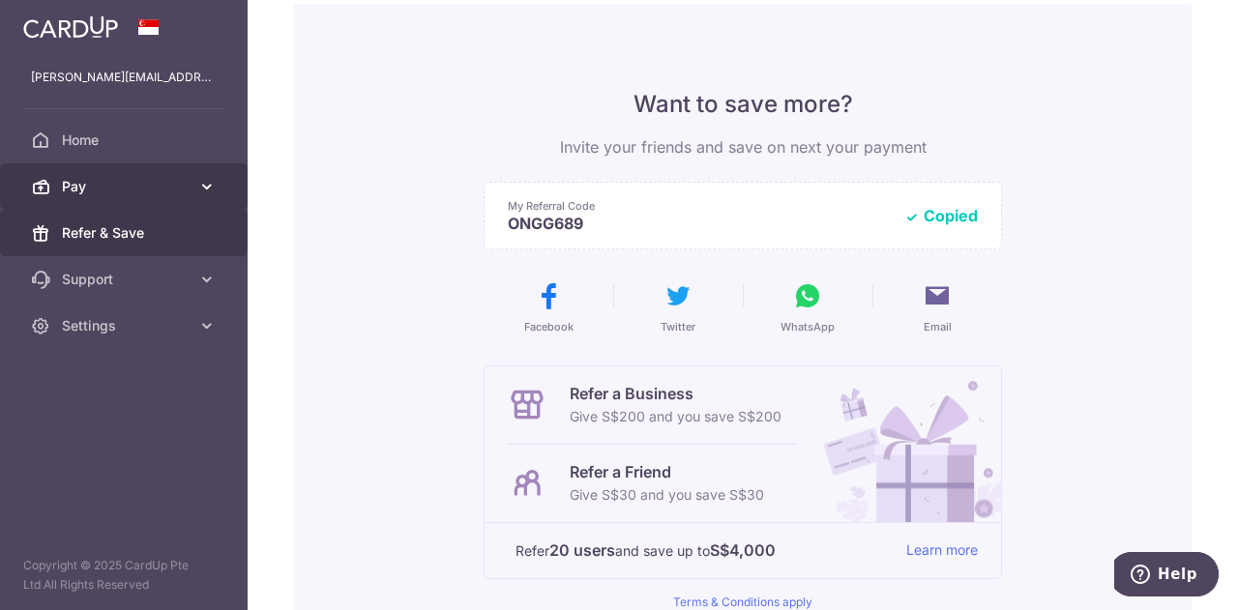
click at [152, 173] on link "Pay" at bounding box center [124, 186] width 248 height 46
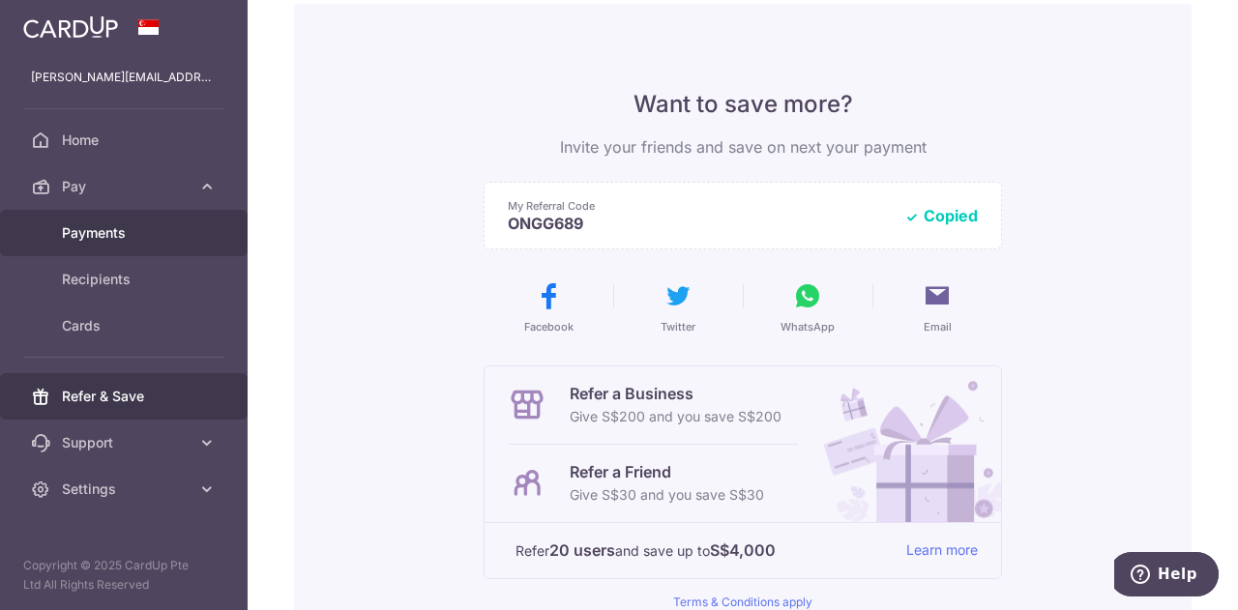
click at [122, 233] on span "Payments" at bounding box center [126, 232] width 128 height 19
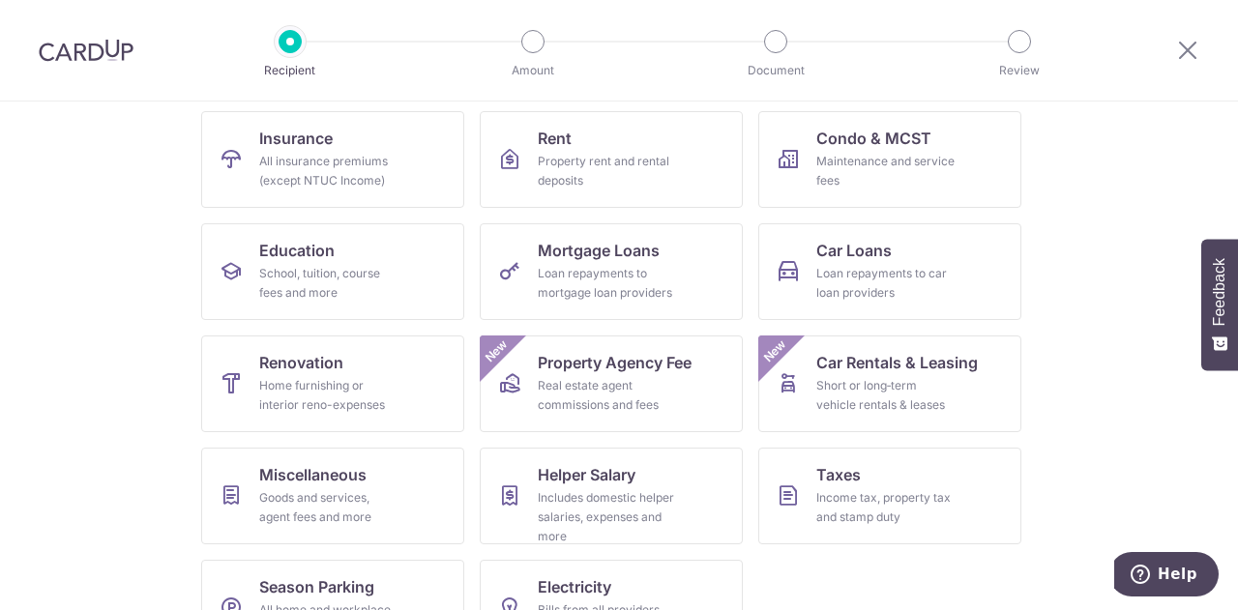
scroll to position [97, 0]
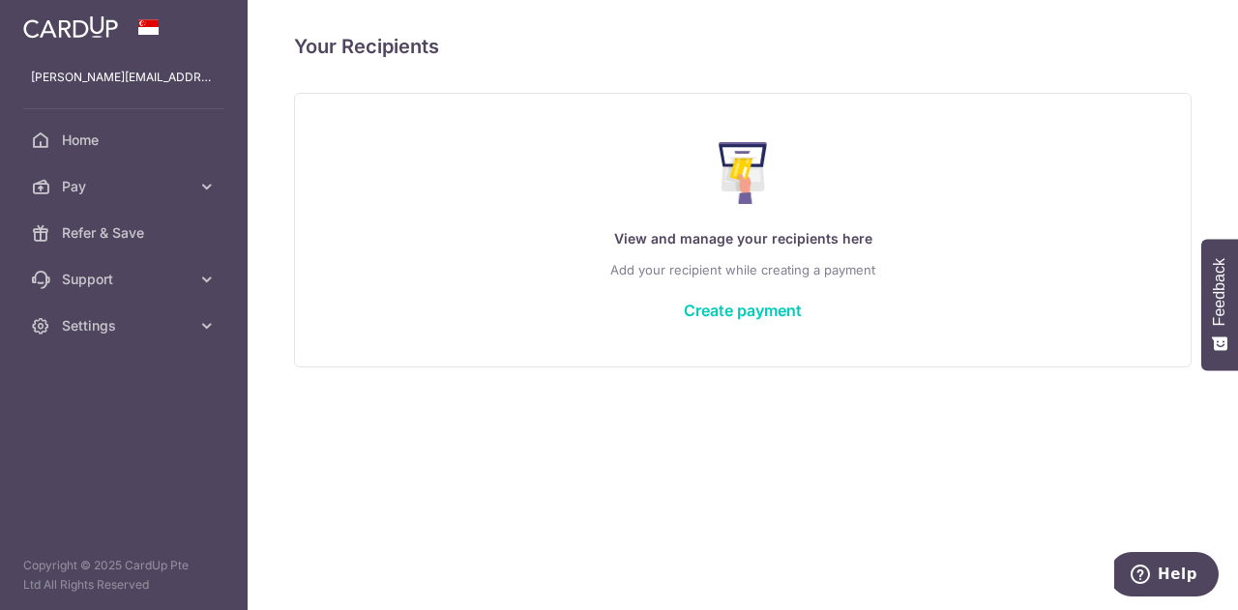
click at [736, 293] on div "View and manage your recipients here Add your recipient while creating a paymen…" at bounding box center [742, 230] width 849 height 206
click at [750, 305] on link "Create payment" at bounding box center [743, 310] width 118 height 19
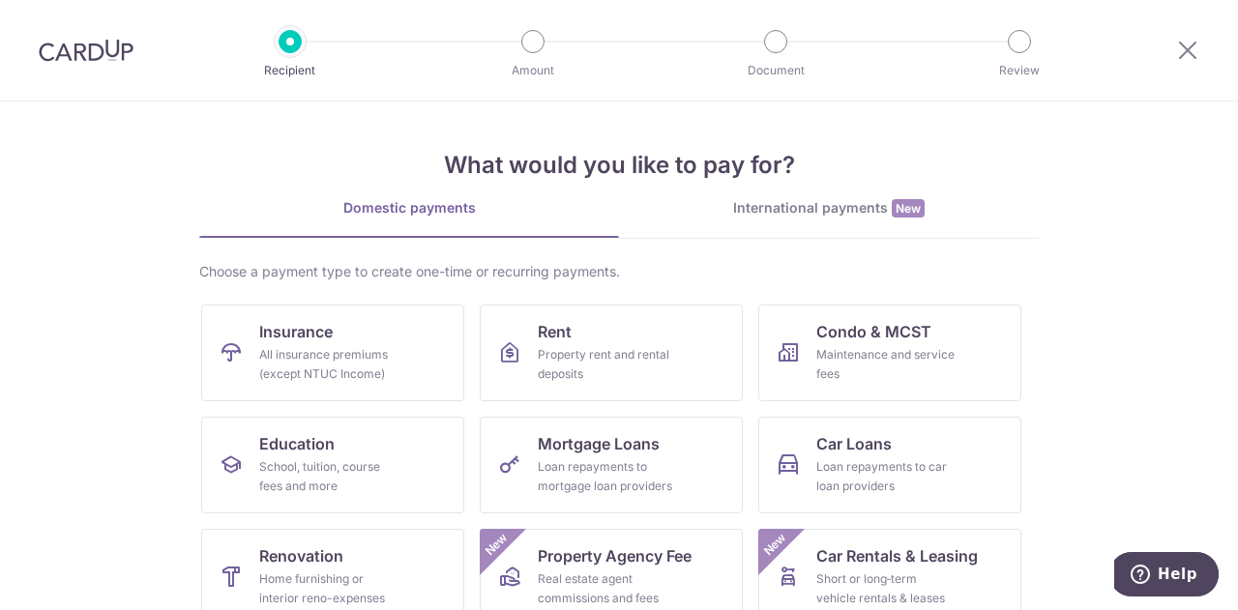
click at [796, 216] on div "International payments New" at bounding box center [829, 208] width 420 height 20
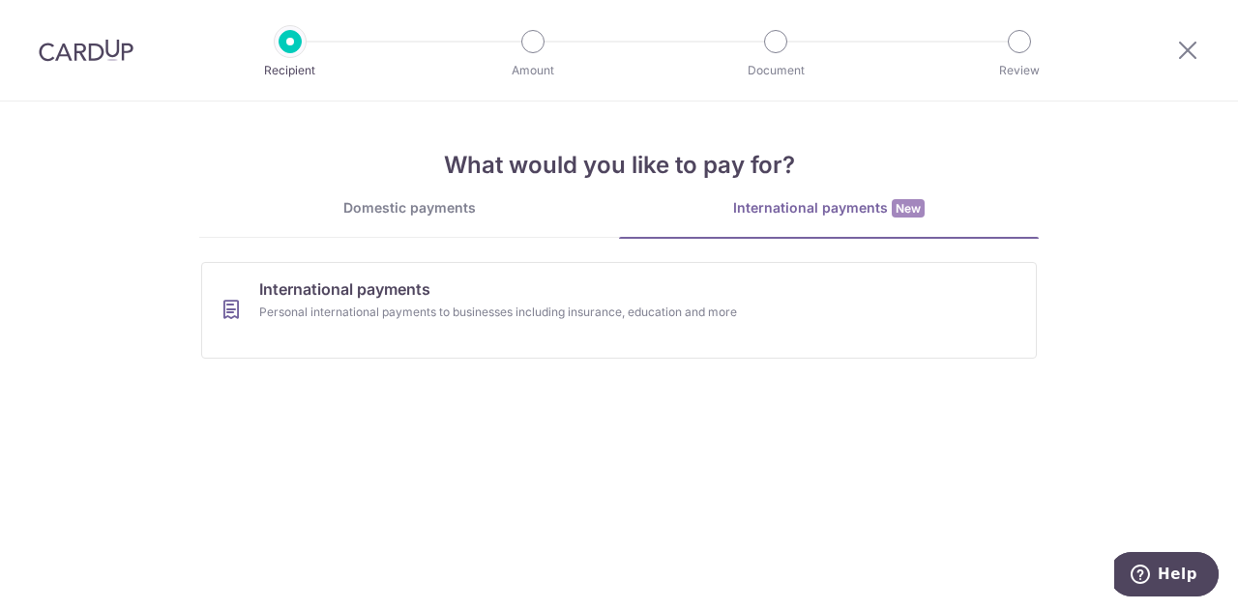
click at [448, 201] on div "Domestic payments" at bounding box center [409, 207] width 420 height 19
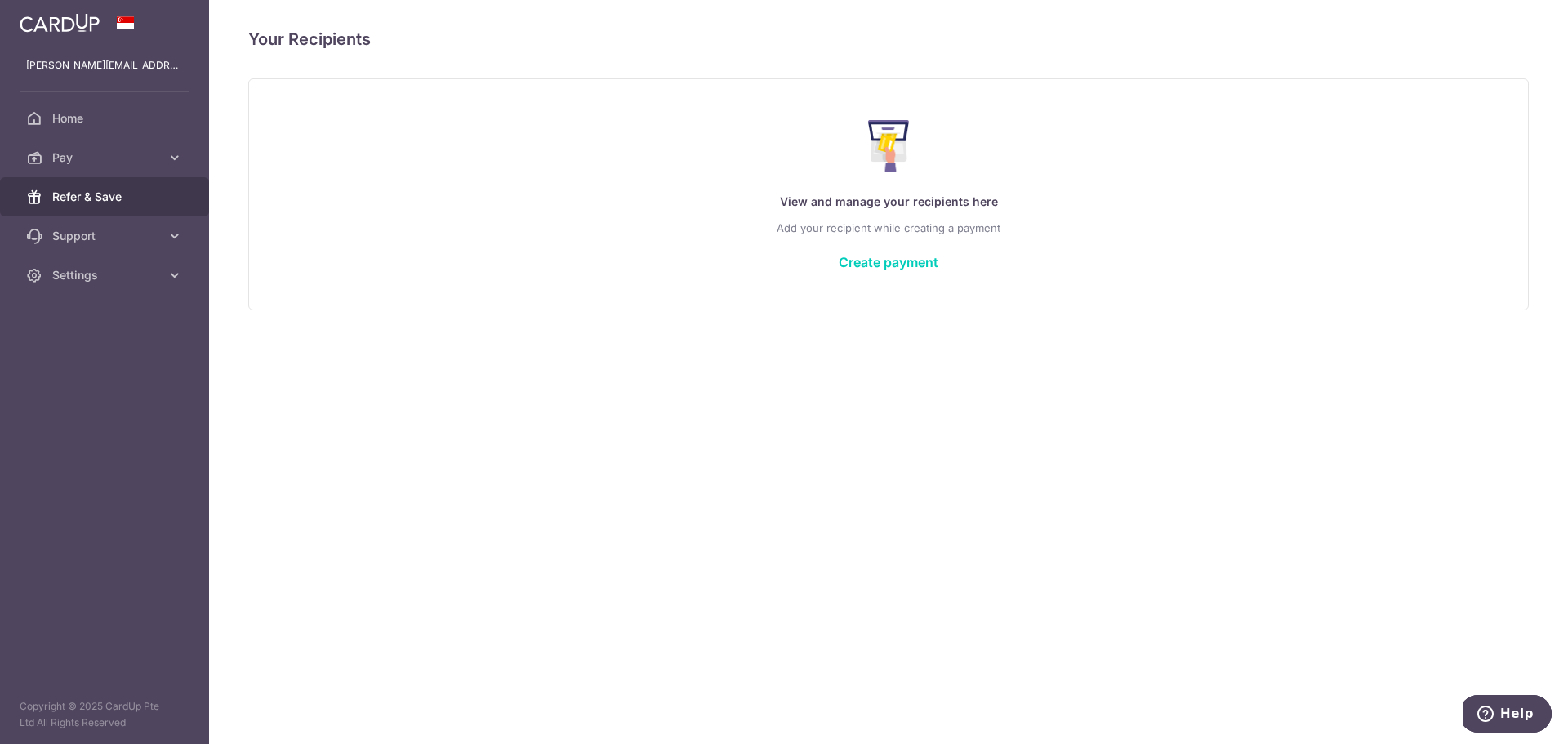
click at [105, 204] on span "Refer & Save" at bounding box center [106, 196] width 108 height 16
